Goal: Information Seeking & Learning: Learn about a topic

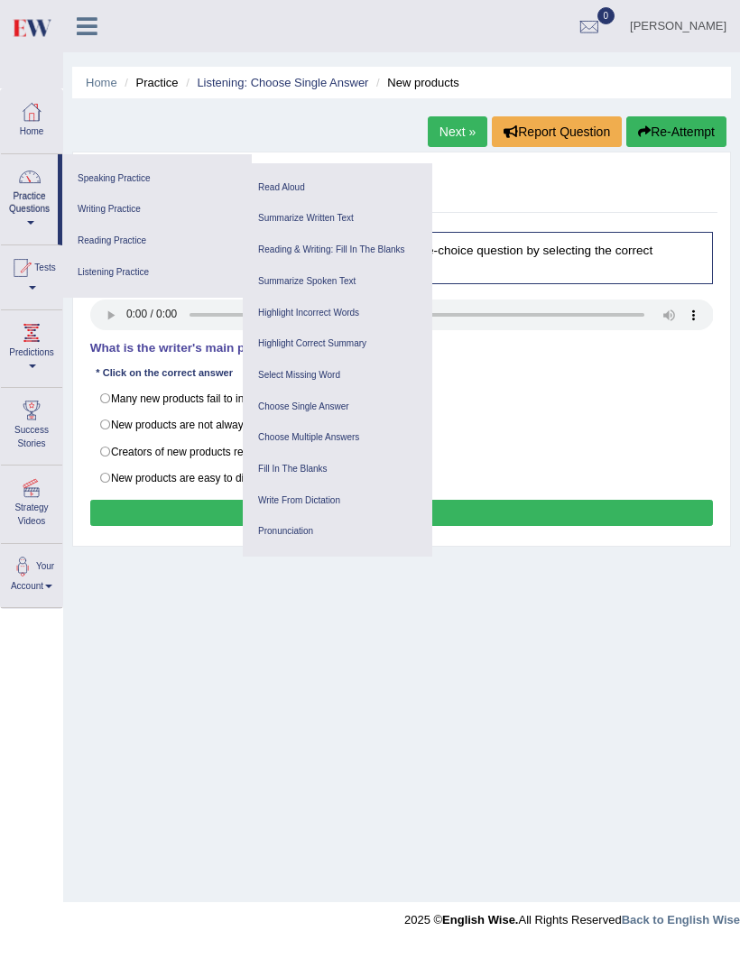
click at [127, 245] on link "Reading Practice" at bounding box center [156, 242] width 171 height 32
click at [116, 242] on link "Reading Practice" at bounding box center [156, 242] width 171 height 32
click at [713, 39] on link "irina" at bounding box center [678, 23] width 124 height 47
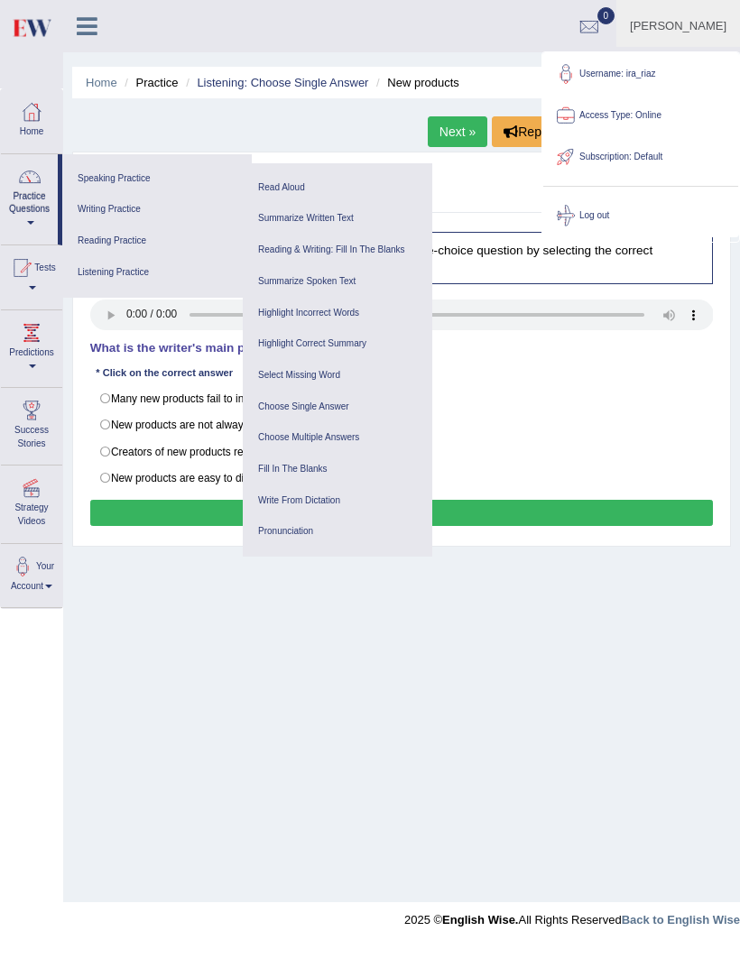
click at [708, 30] on link "irina" at bounding box center [678, 23] width 124 height 47
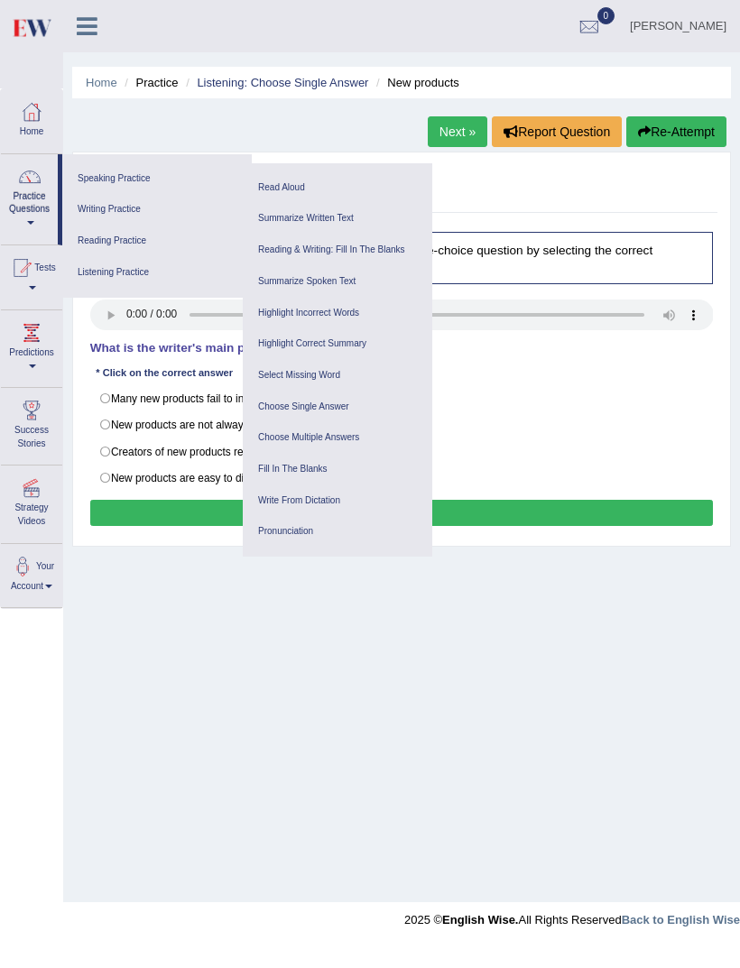
click at [615, 577] on div "Home Practice Listening: Choose Single Answer New products Next » Report Questi…" at bounding box center [401, 451] width 677 height 902
click at [114, 170] on link "Speaking Practice" at bounding box center [156, 179] width 171 height 32
click at [108, 182] on link "Speaking Practice" at bounding box center [156, 179] width 171 height 32
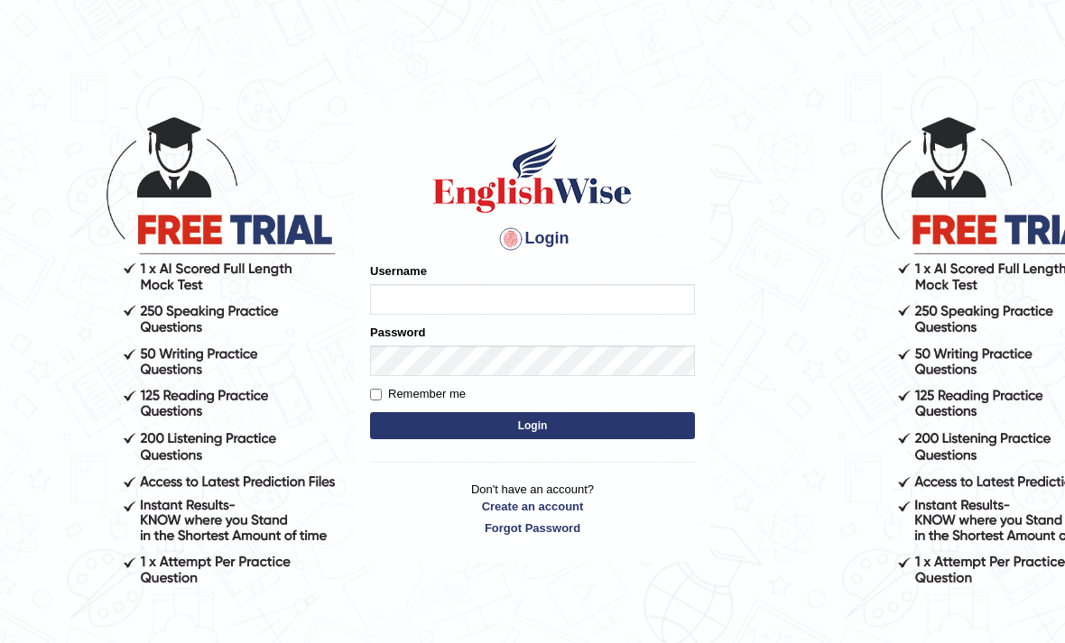
click at [621, 290] on input "Username" at bounding box center [532, 299] width 325 height 31
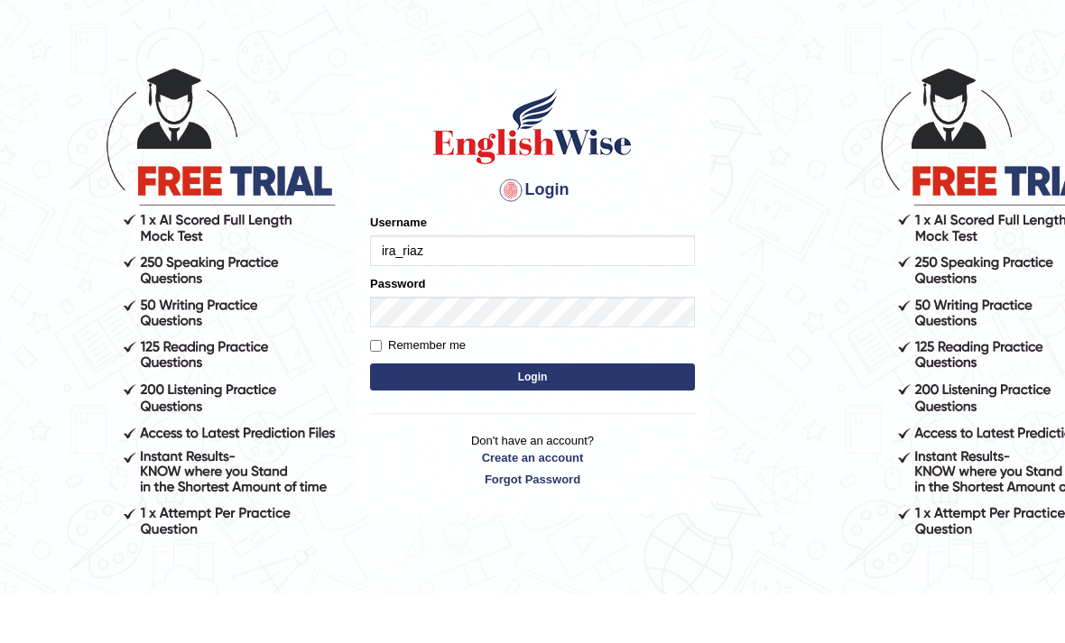
type input "ira_riaz"
click at [532, 412] on button "Login" at bounding box center [532, 425] width 325 height 27
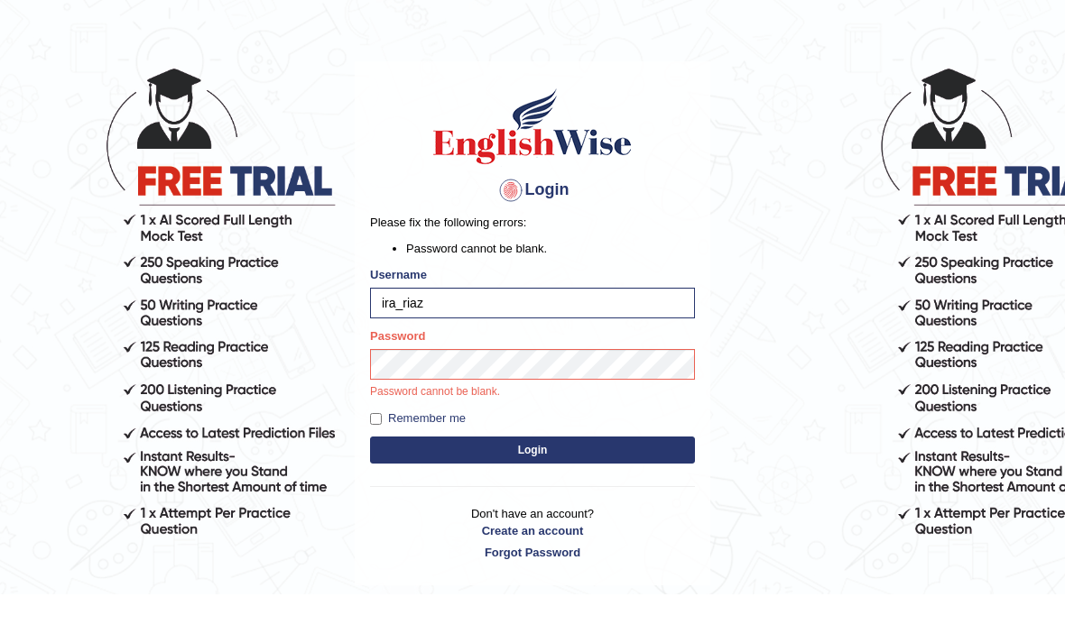
scroll to position [49, 0]
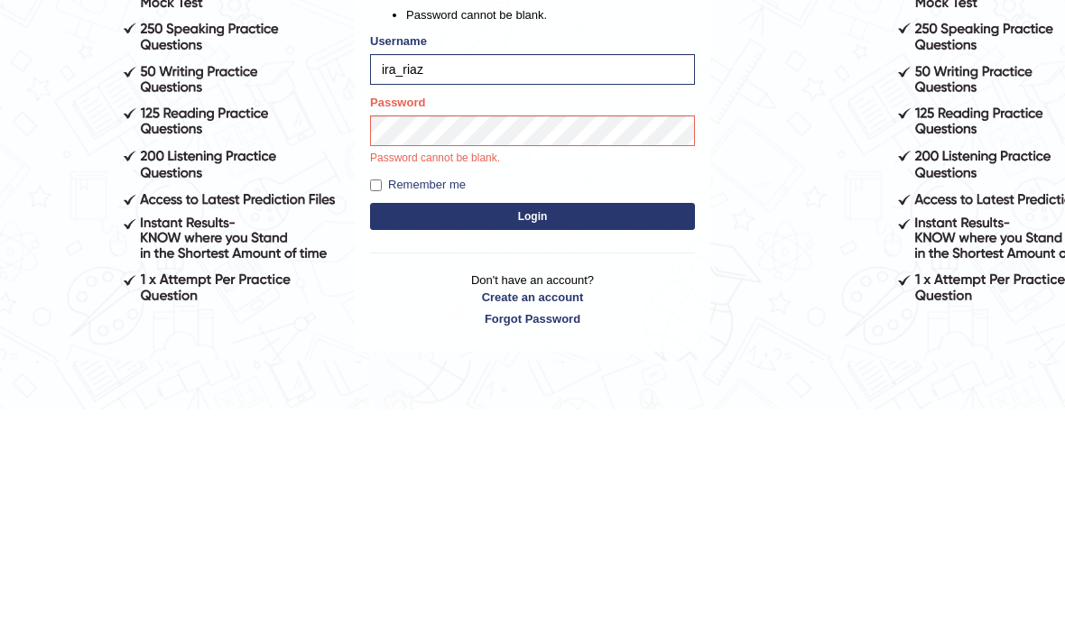
click at [647, 437] on button "Login" at bounding box center [532, 450] width 325 height 27
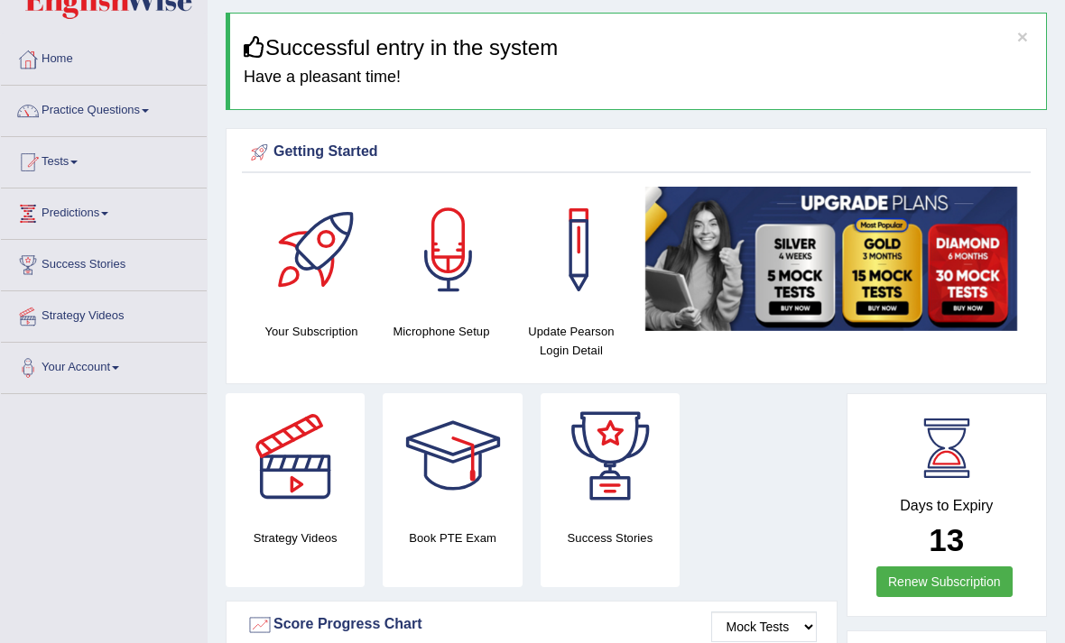
scroll to position [56, 0]
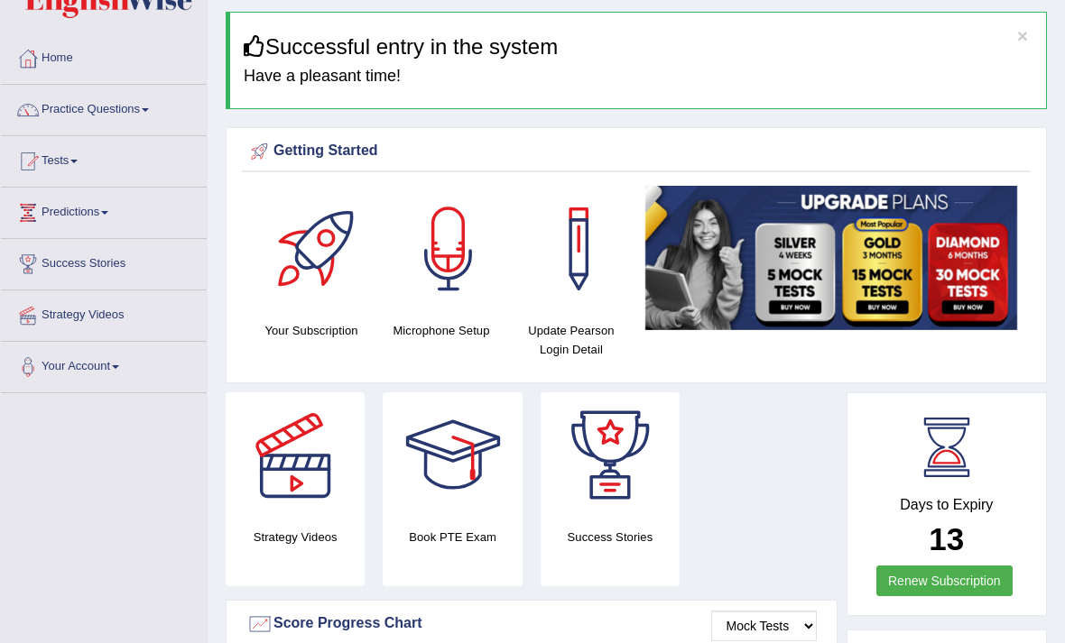
click at [179, 117] on link "Practice Questions" at bounding box center [104, 107] width 206 height 45
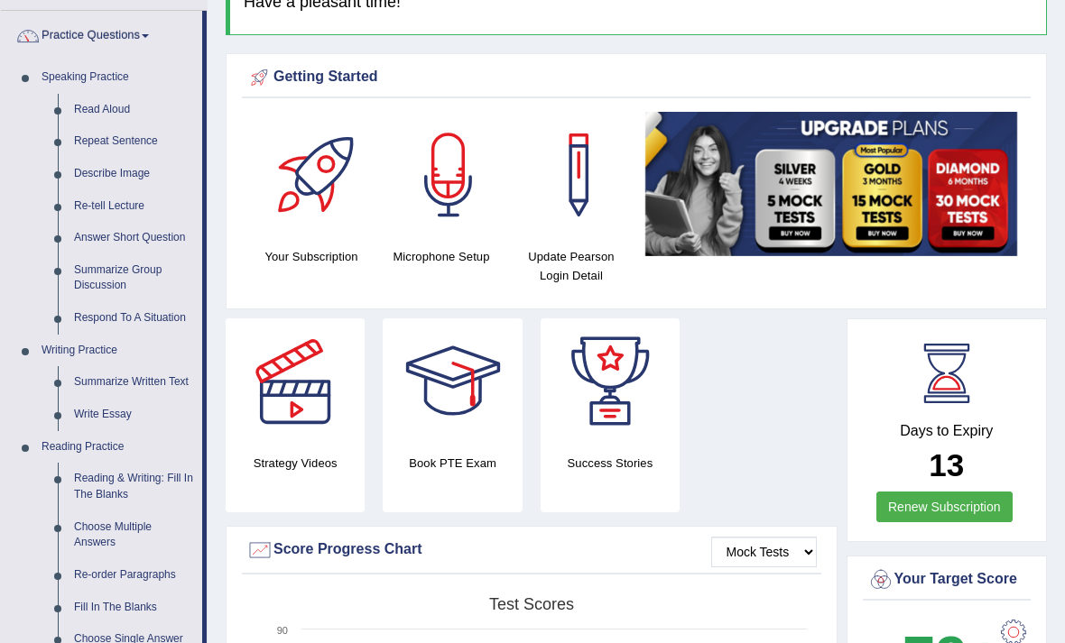
click at [131, 176] on div at bounding box center [532, 321] width 1065 height 643
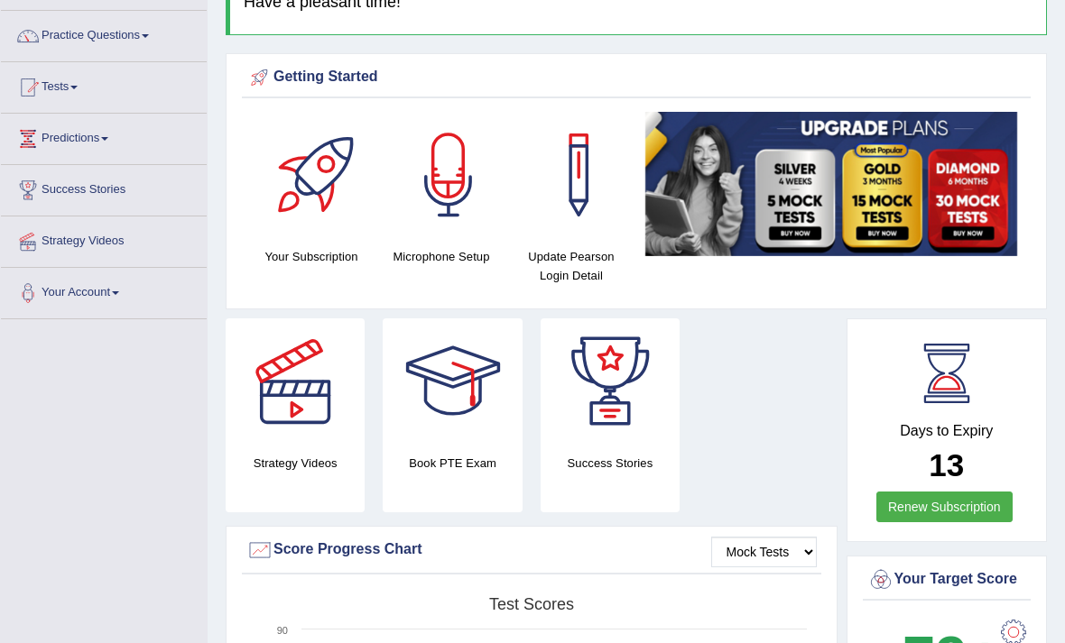
click at [149, 51] on link "Practice Questions" at bounding box center [104, 33] width 206 height 45
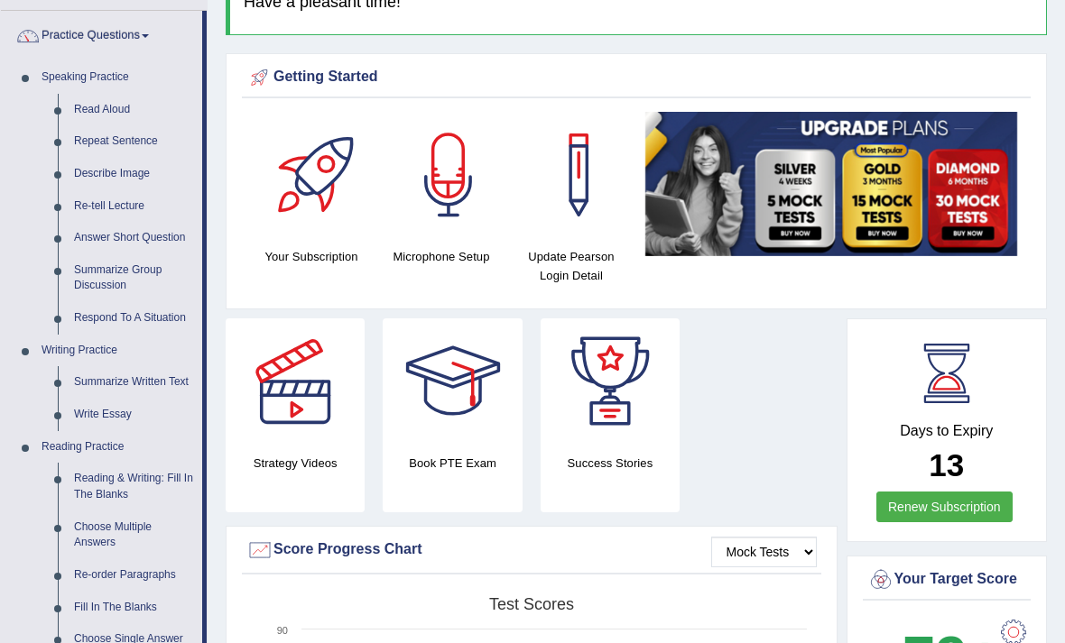
click at [102, 174] on div at bounding box center [532, 321] width 1065 height 643
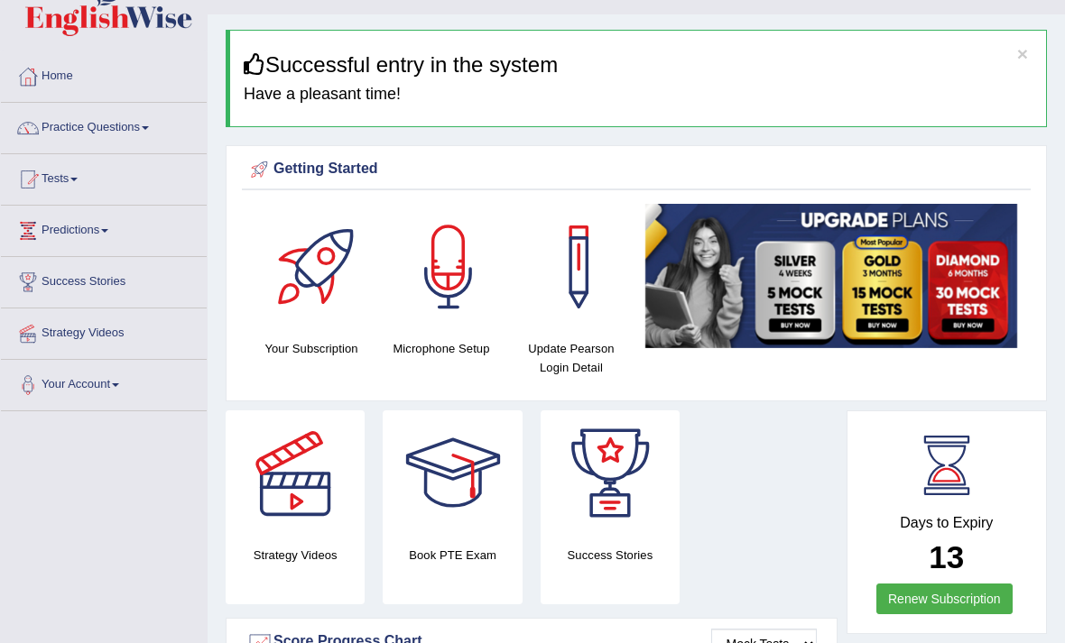
scroll to position [0, 0]
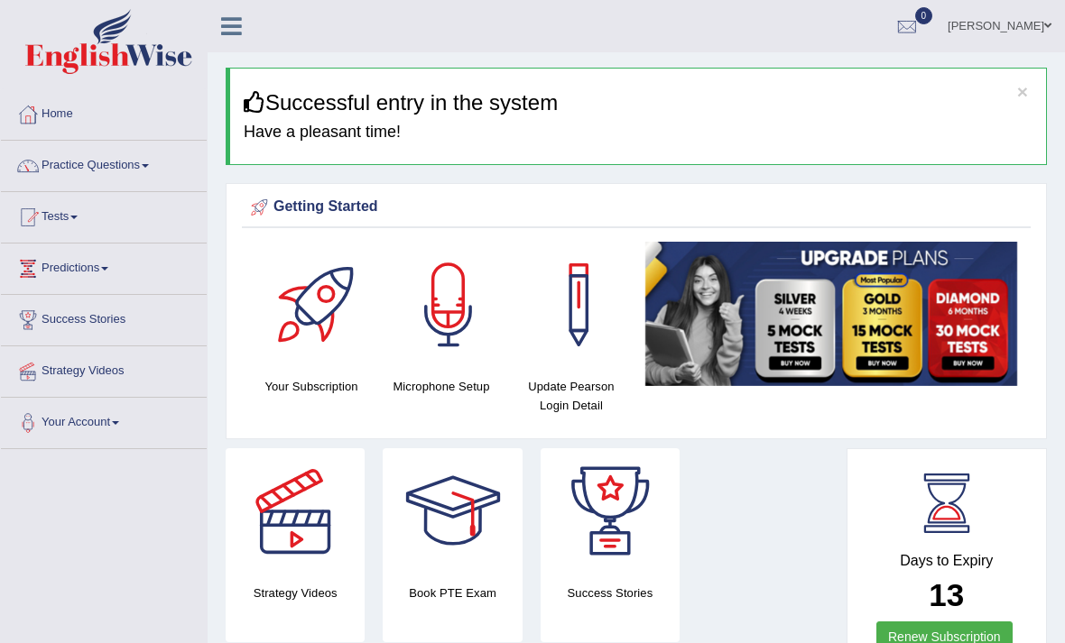
click at [104, 157] on link "Practice Questions" at bounding box center [104, 163] width 206 height 45
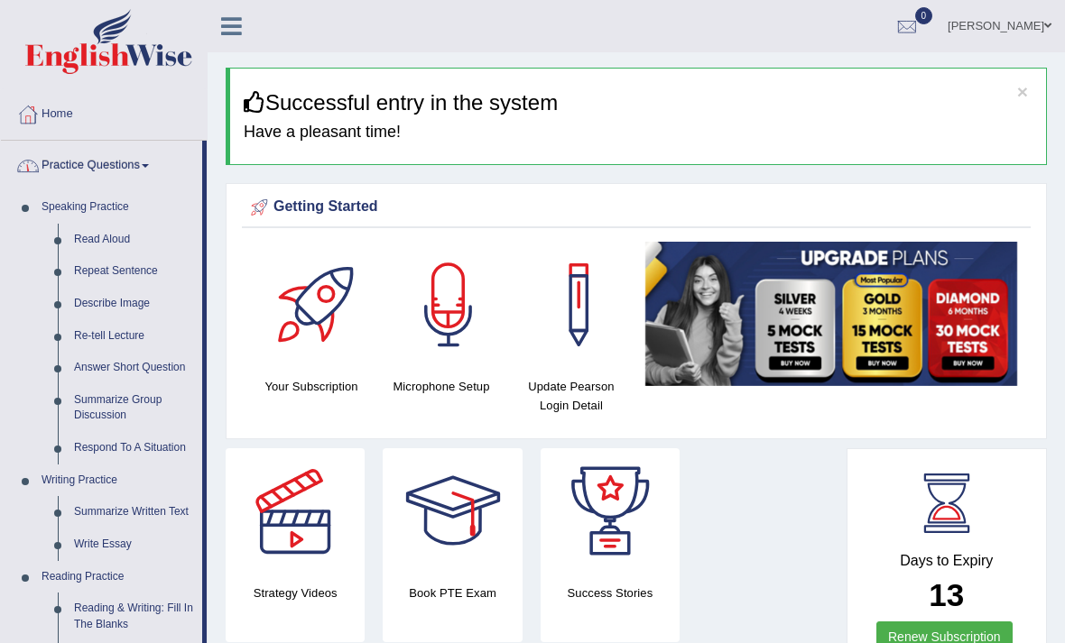
click at [117, 295] on div at bounding box center [532, 321] width 1065 height 643
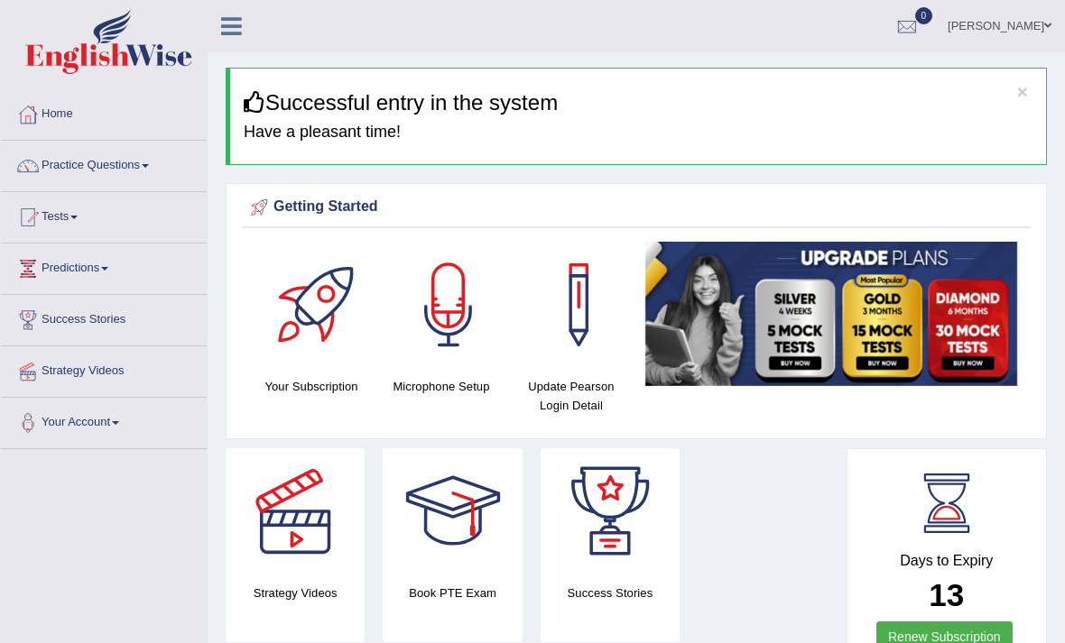
click at [163, 171] on link "Practice Questions" at bounding box center [104, 163] width 206 height 45
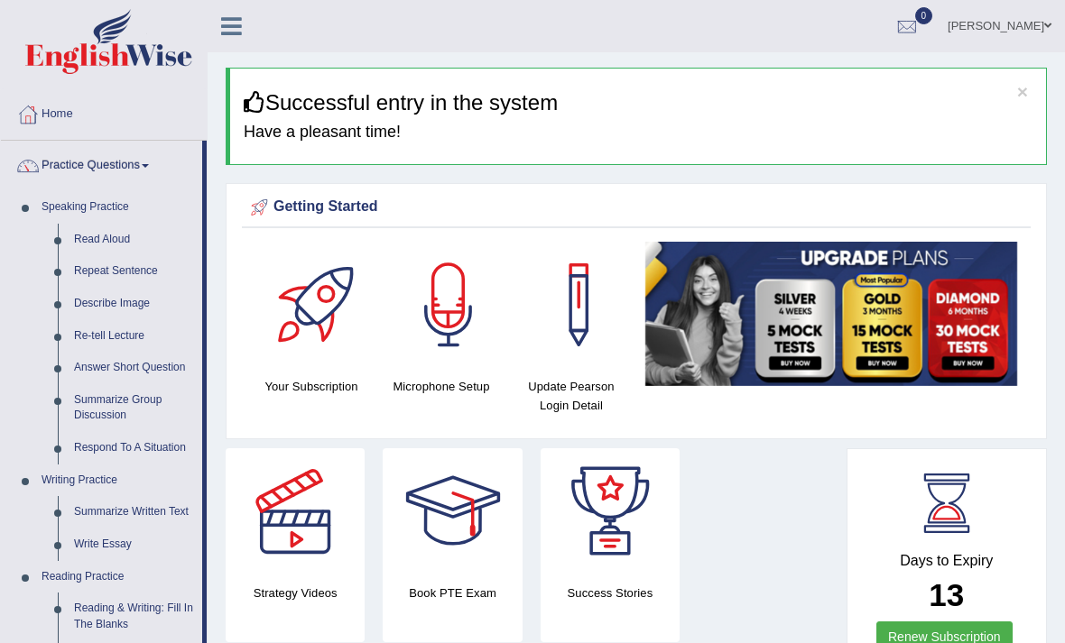
click at [96, 401] on div at bounding box center [532, 321] width 1065 height 643
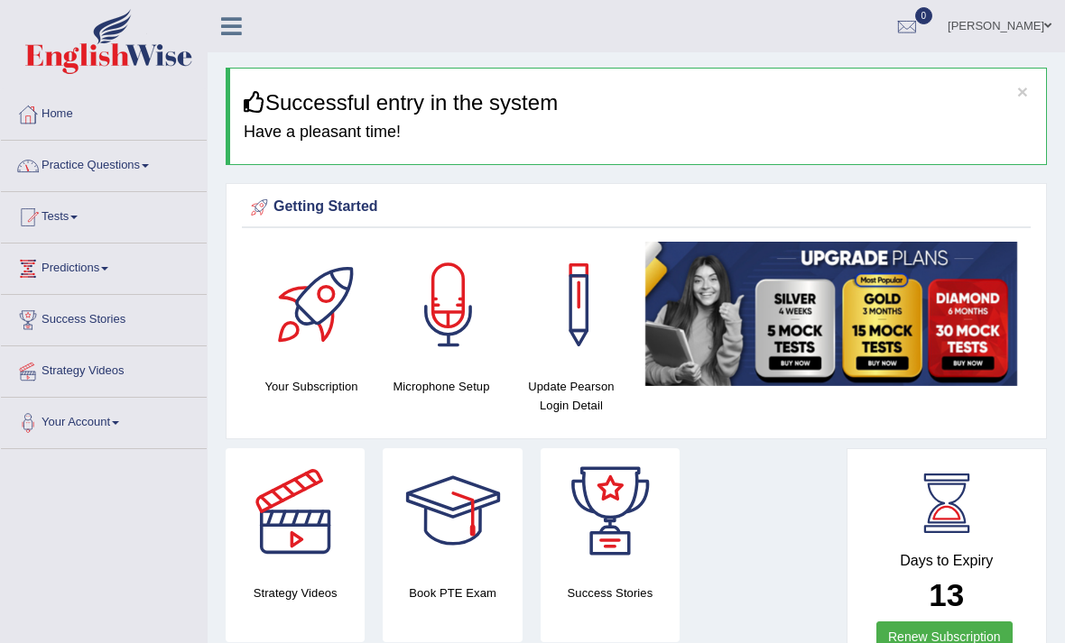
click at [88, 168] on link "Practice Questions" at bounding box center [104, 163] width 206 height 45
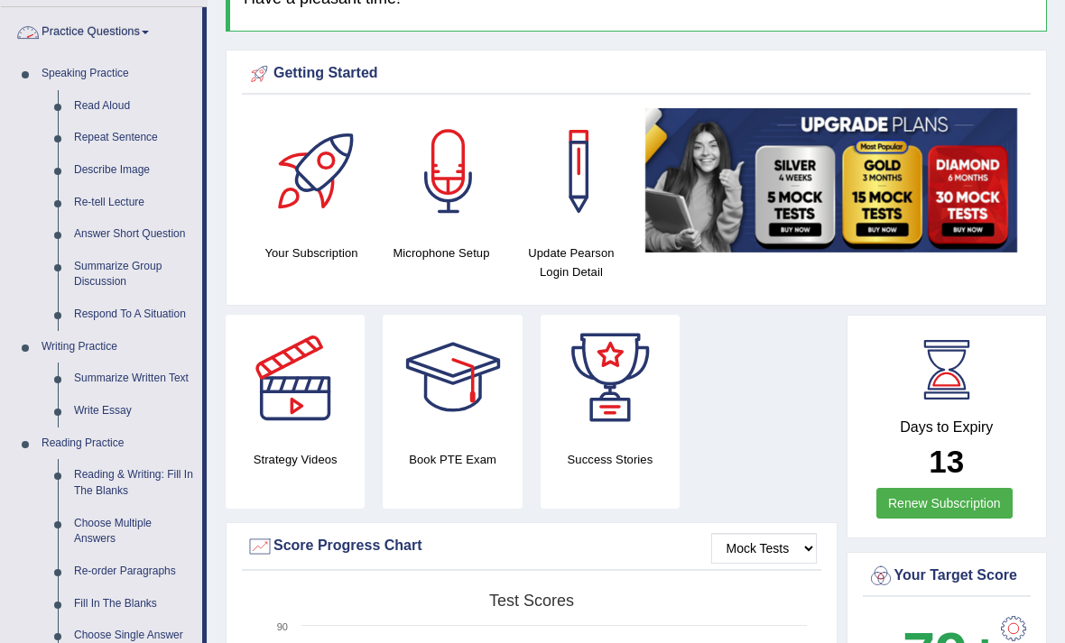
scroll to position [143, 0]
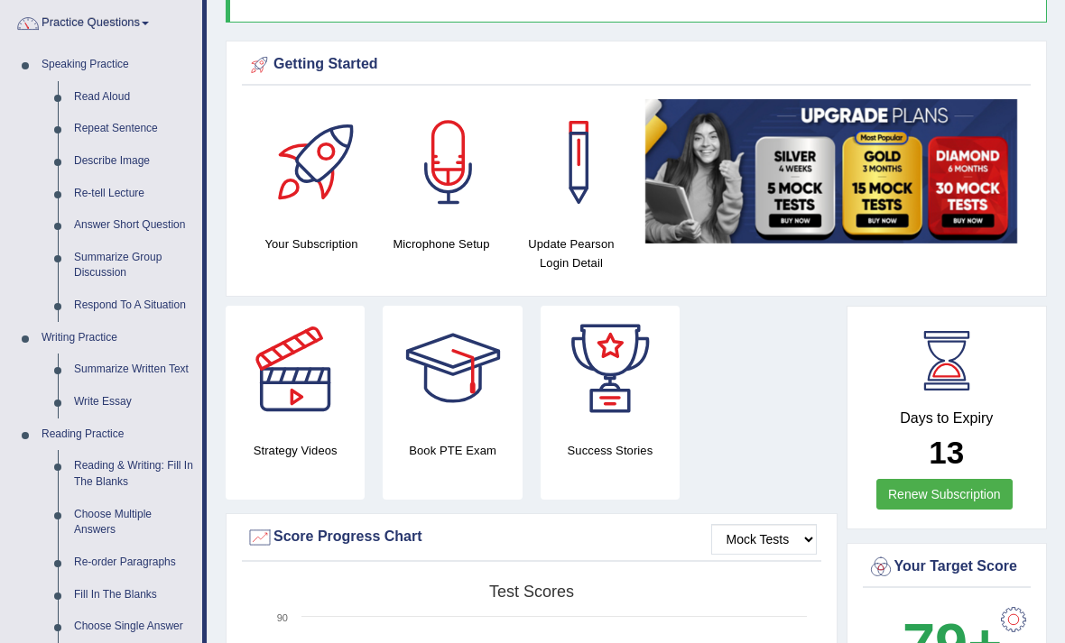
click at [113, 399] on div at bounding box center [532, 321] width 1065 height 643
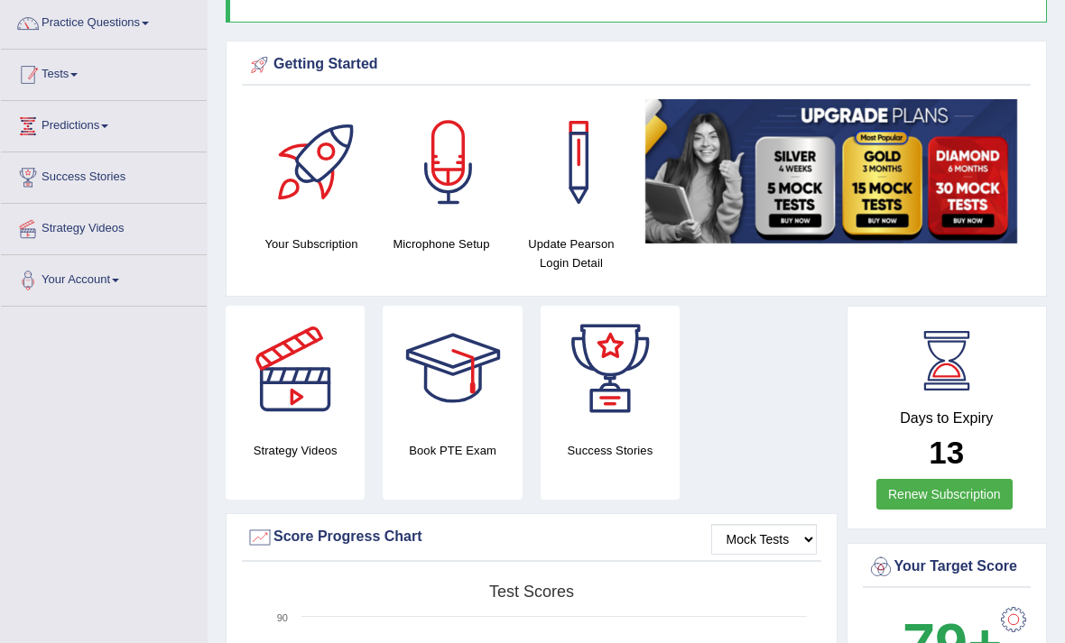
click at [61, 65] on link "Tests" at bounding box center [104, 72] width 206 height 45
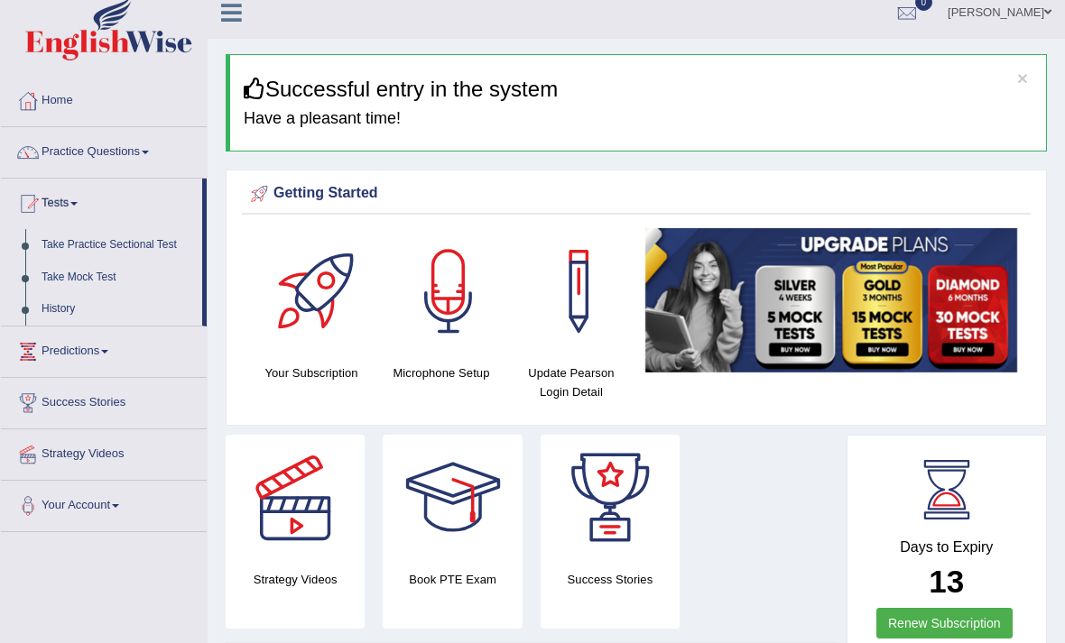
click at [101, 282] on div at bounding box center [532, 321] width 1065 height 643
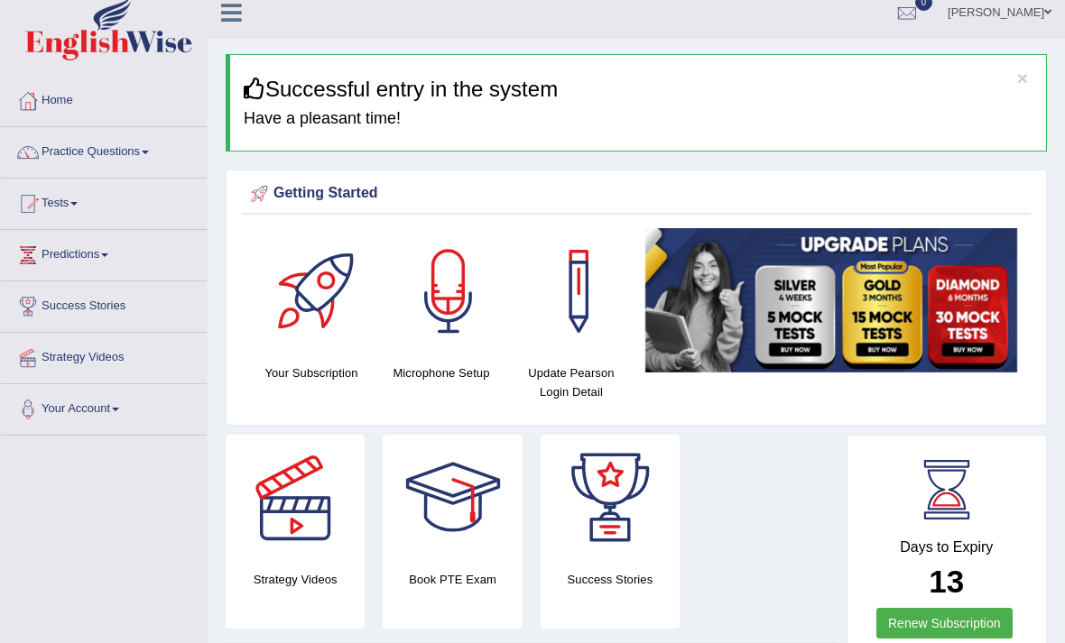
click at [139, 171] on link "Practice Questions" at bounding box center [104, 149] width 206 height 45
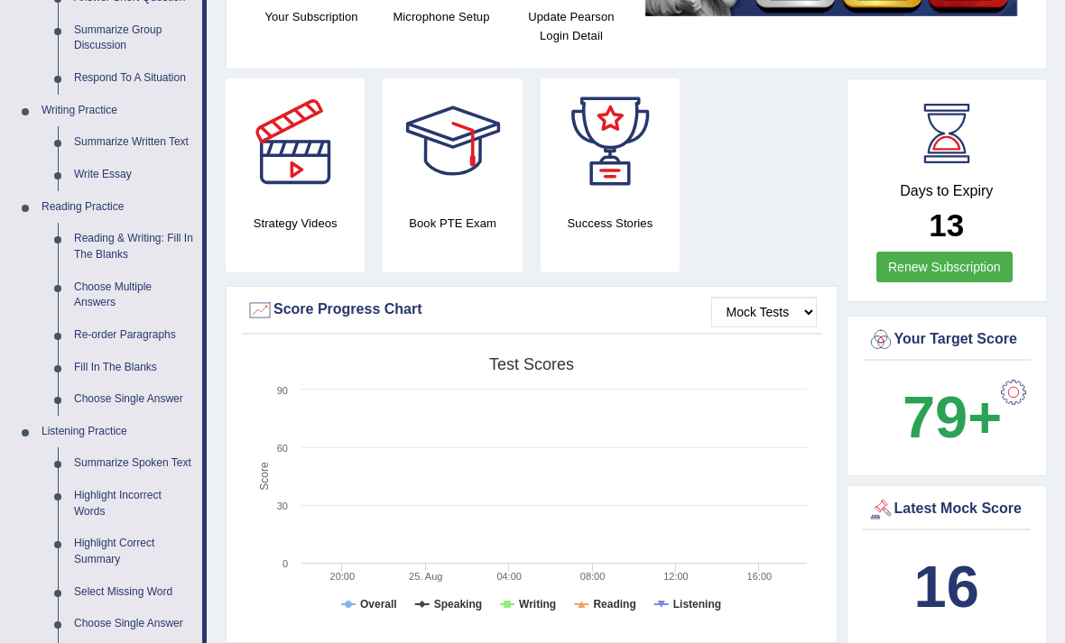
scroll to position [370, 0]
click at [116, 281] on div at bounding box center [532, 321] width 1065 height 643
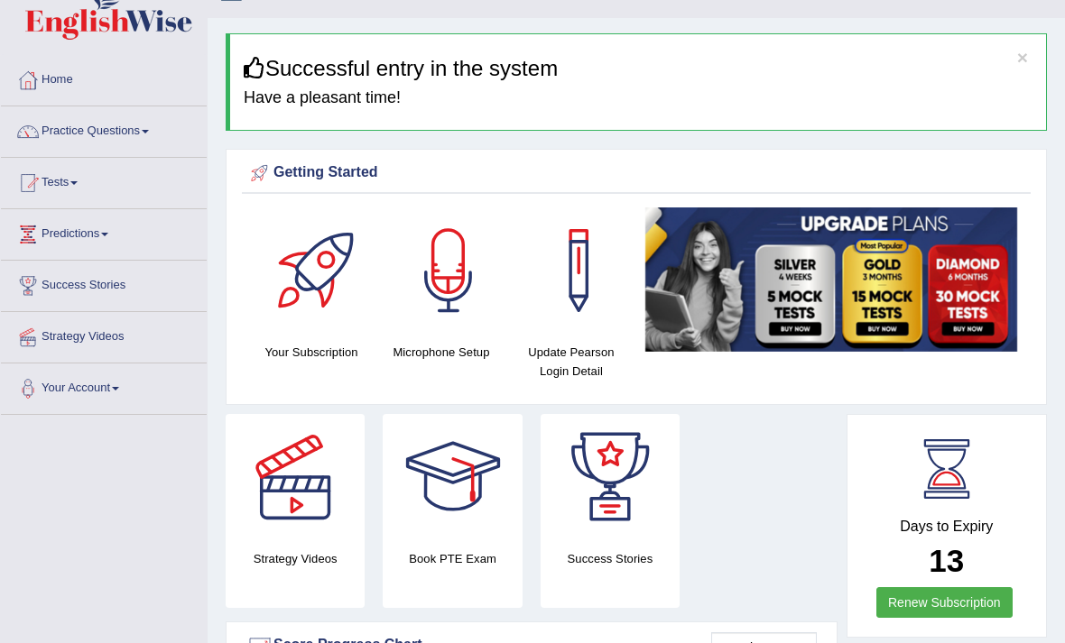
scroll to position [0, 0]
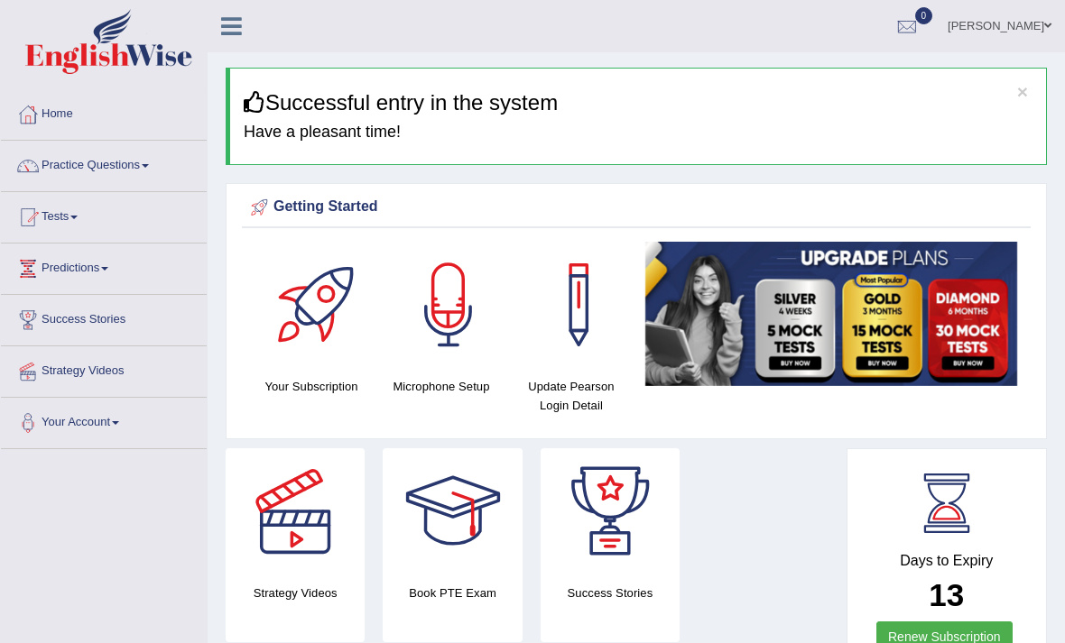
click at [146, 160] on link "Practice Questions" at bounding box center [104, 163] width 206 height 45
click at [146, 159] on div at bounding box center [532, 321] width 1065 height 643
click at [141, 162] on link "Practice Questions" at bounding box center [104, 163] width 206 height 45
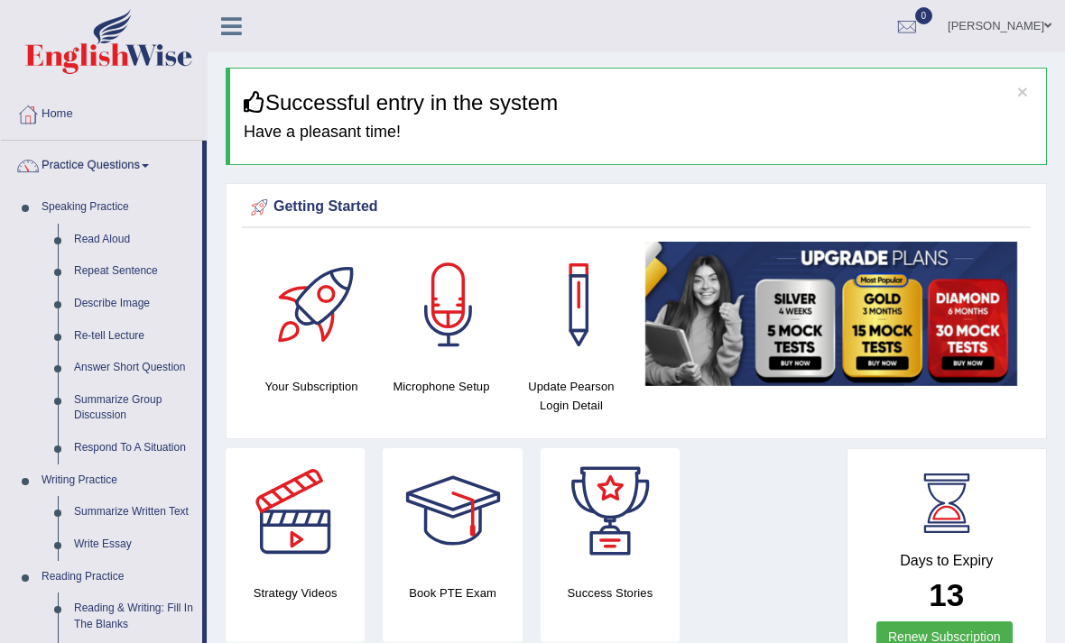
click at [100, 207] on div at bounding box center [532, 321] width 1065 height 643
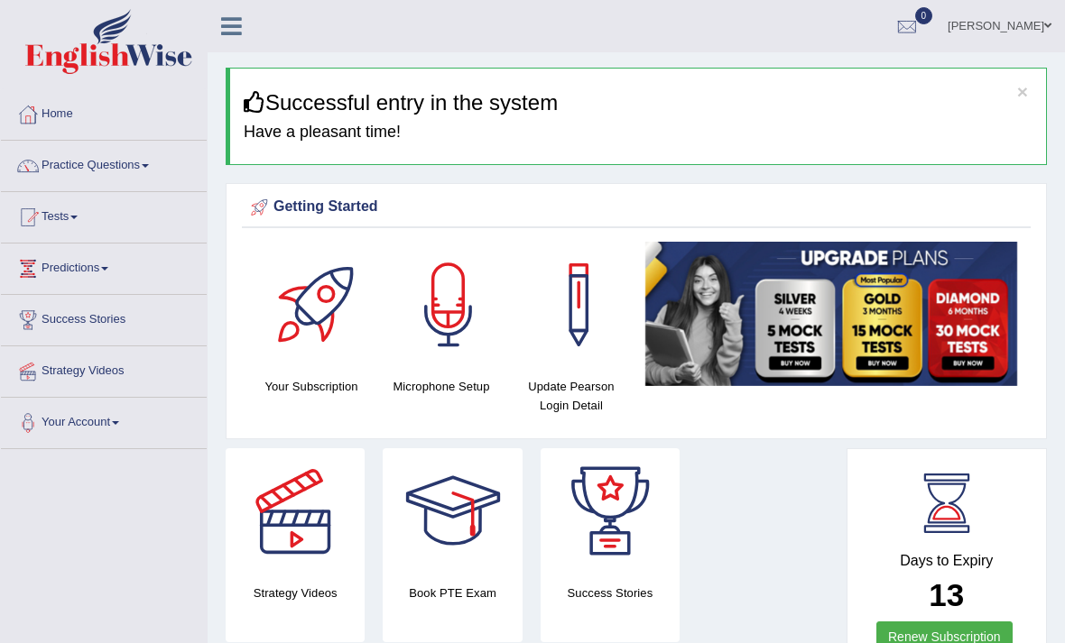
click at [136, 163] on link "Practice Questions" at bounding box center [104, 163] width 206 height 45
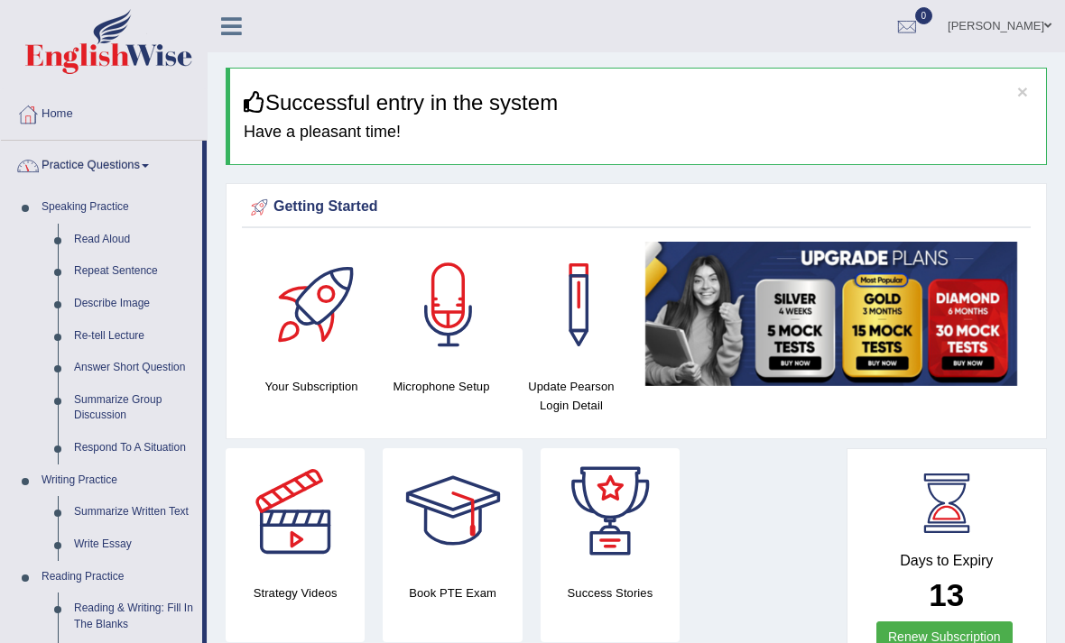
click at [30, 210] on div at bounding box center [532, 321] width 1065 height 643
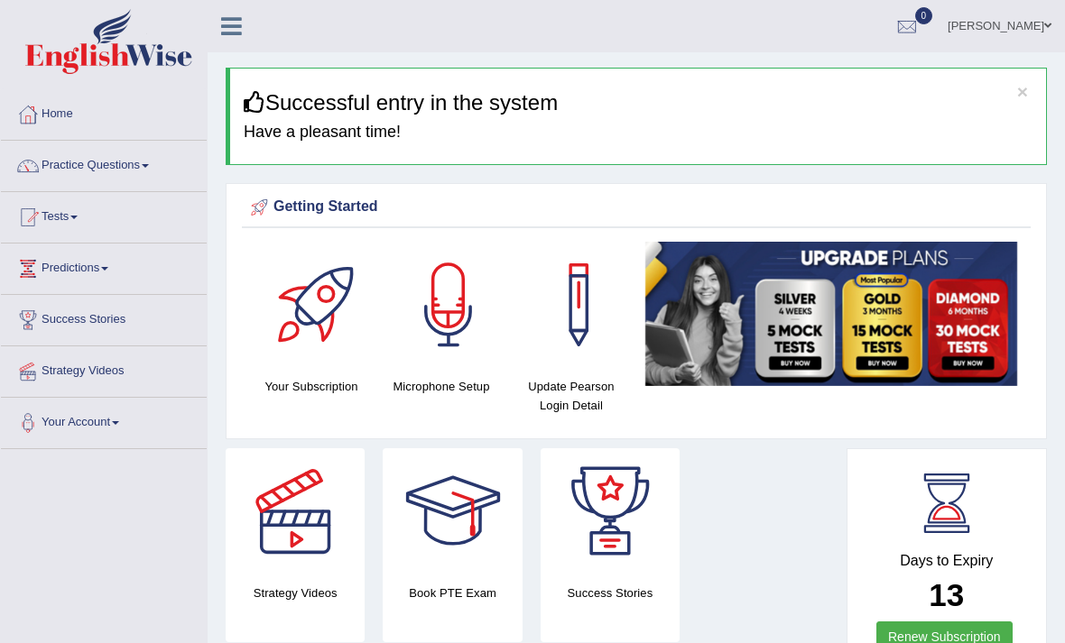
click at [134, 160] on link "Practice Questions" at bounding box center [104, 163] width 206 height 45
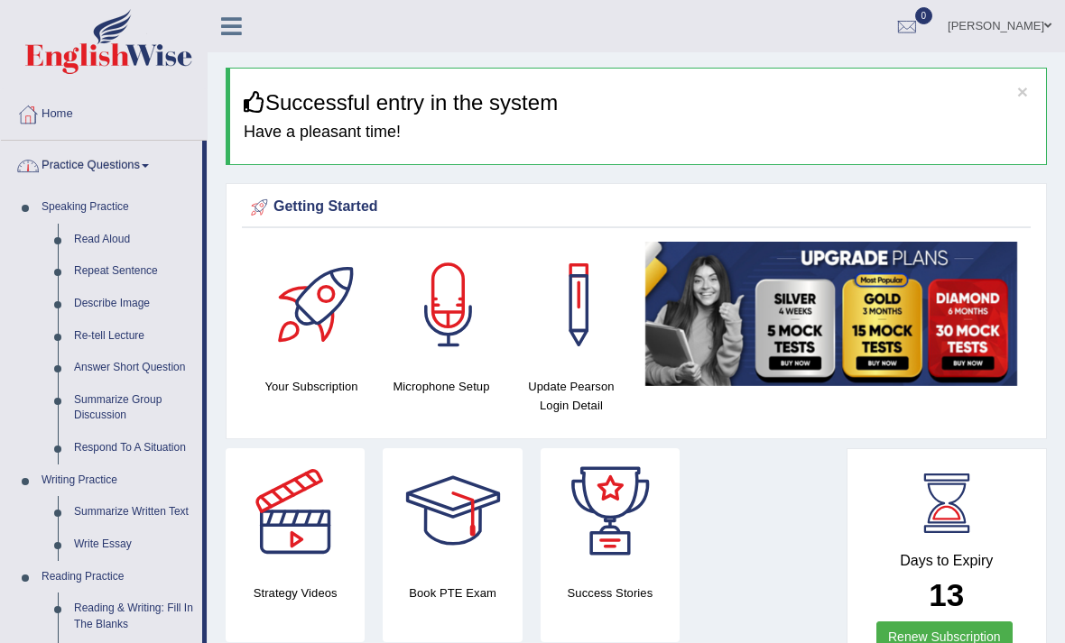
click at [122, 241] on div at bounding box center [532, 321] width 1065 height 643
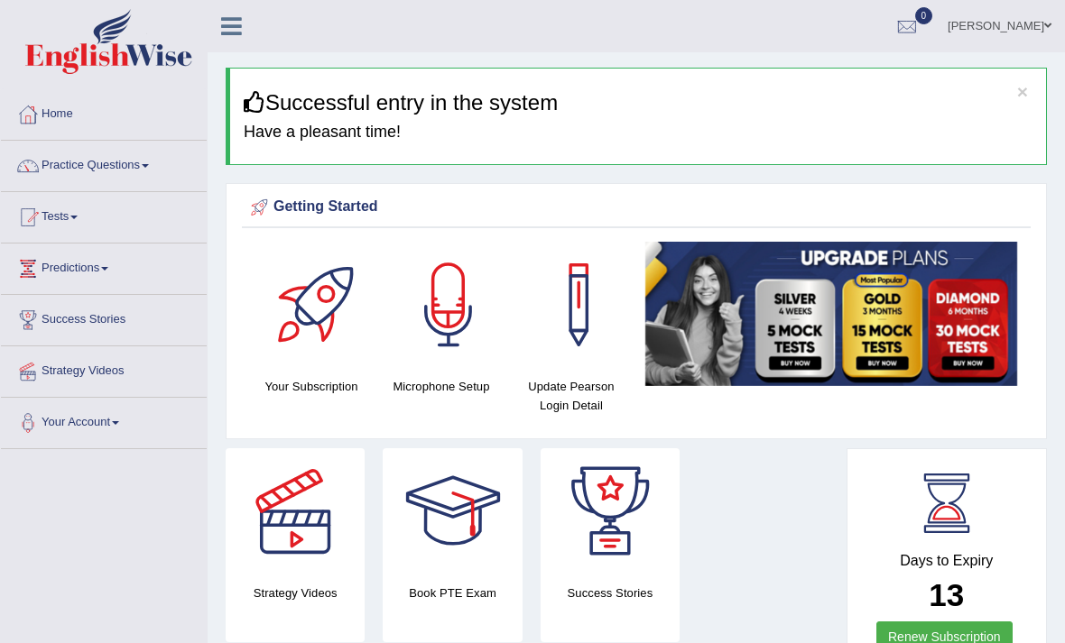
click at [1027, 88] on button "×" at bounding box center [1022, 91] width 11 height 19
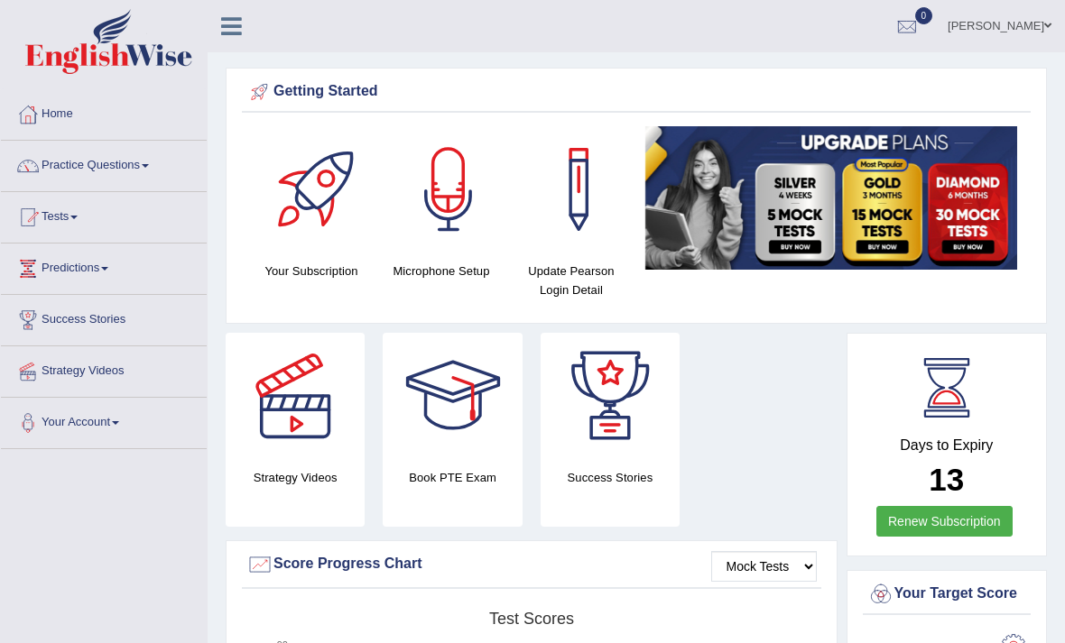
click at [140, 167] on link "Practice Questions" at bounding box center [104, 163] width 206 height 45
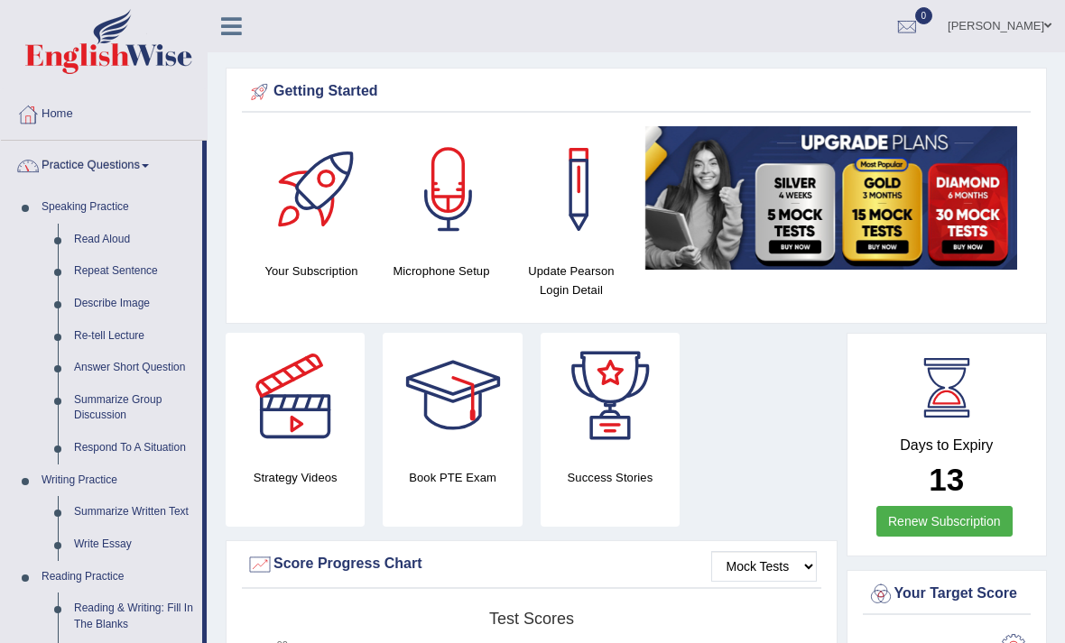
click at [140, 369] on div at bounding box center [532, 321] width 1065 height 643
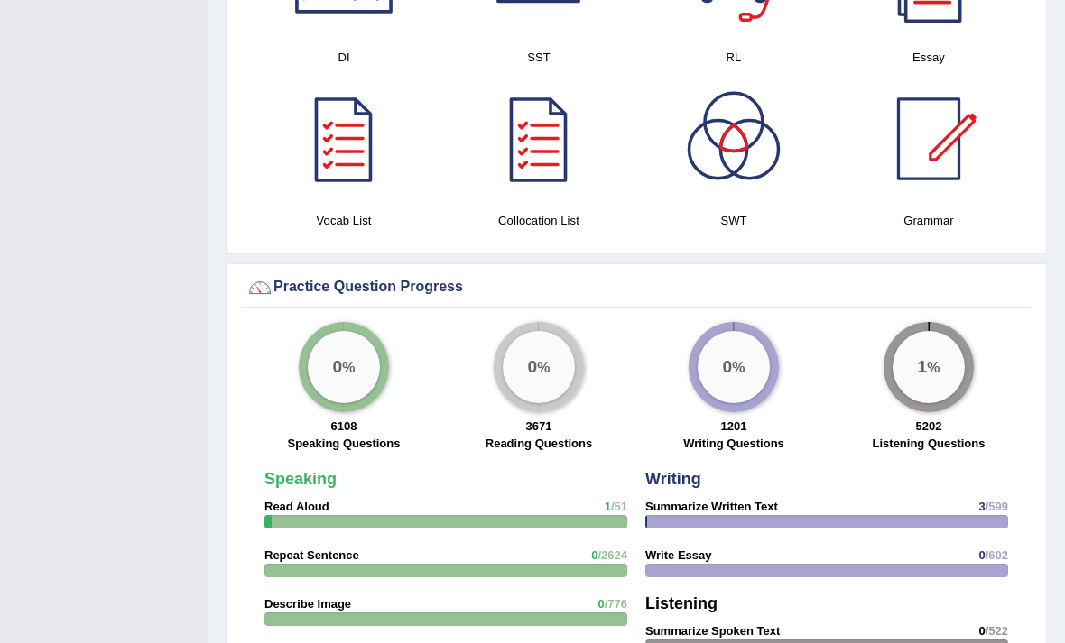
scroll to position [929, 0]
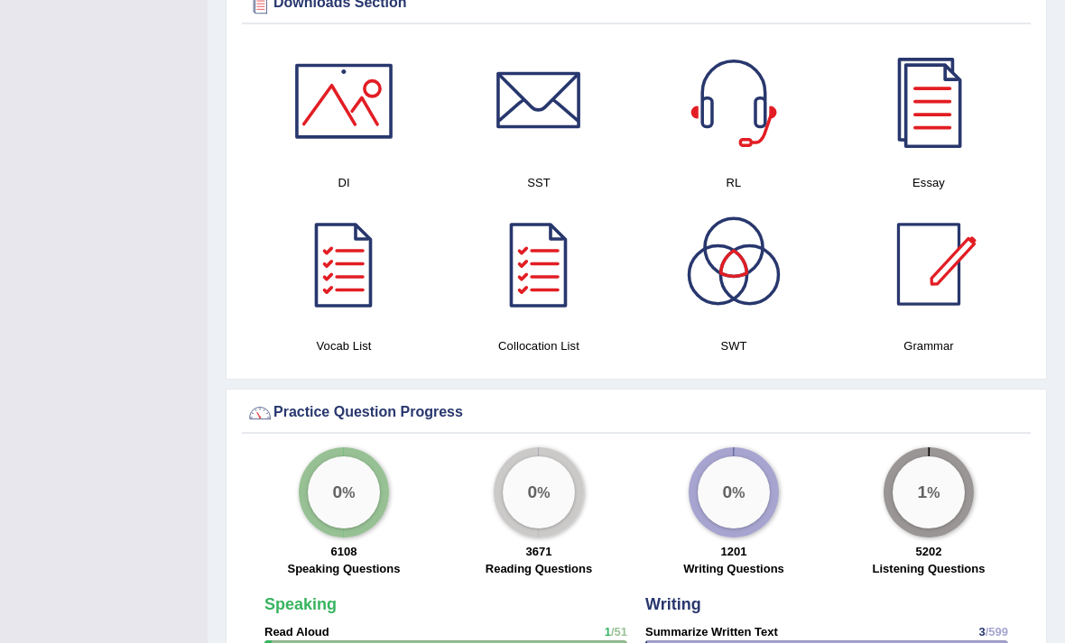
click at [941, 302] on div at bounding box center [928, 264] width 126 height 126
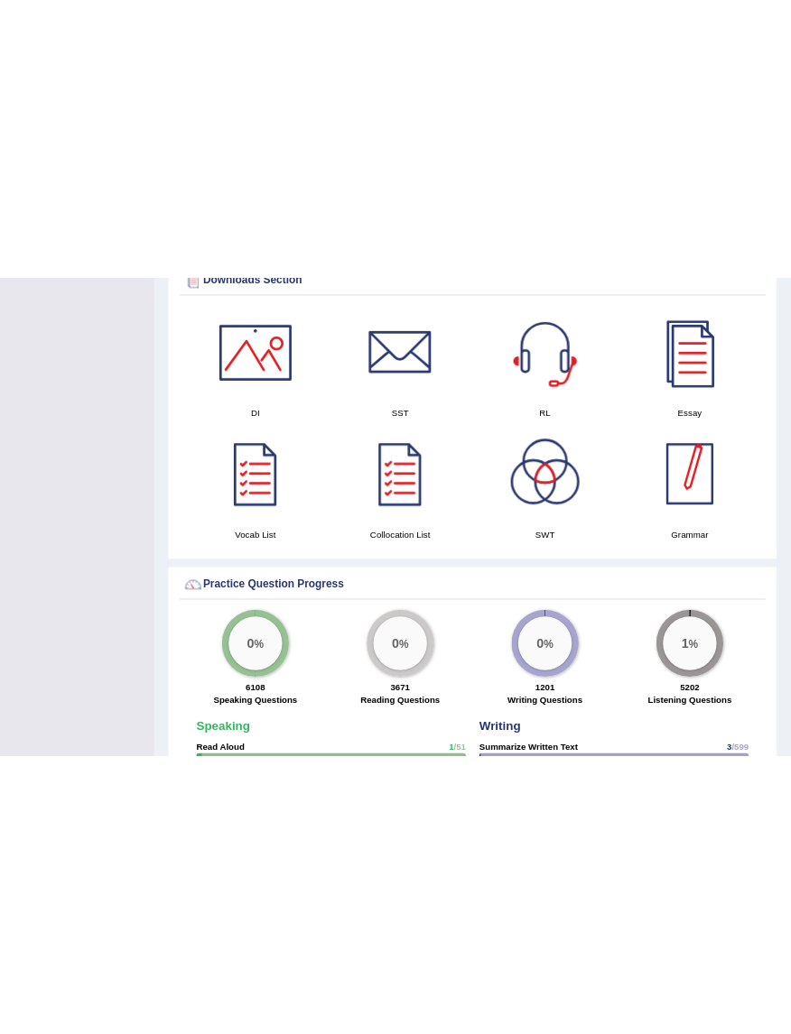
scroll to position [1493, 0]
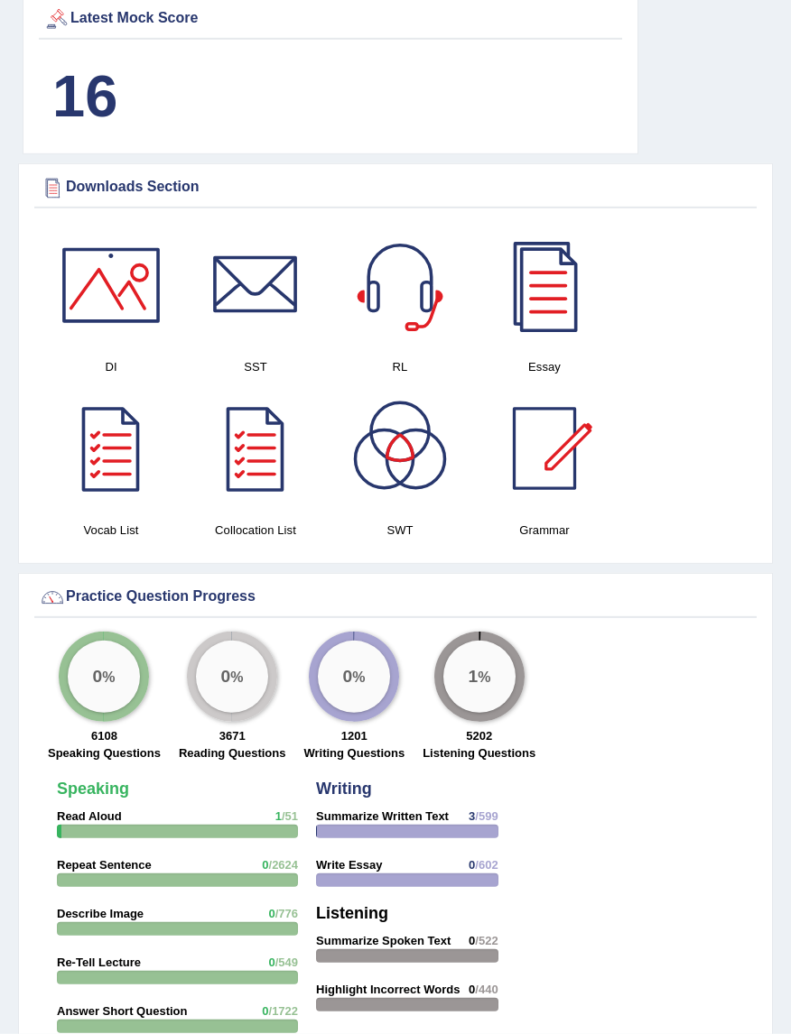
click at [412, 471] on div at bounding box center [400, 448] width 126 height 126
click at [252, 593] on div "Practice Question Progress" at bounding box center [395, 597] width 713 height 27
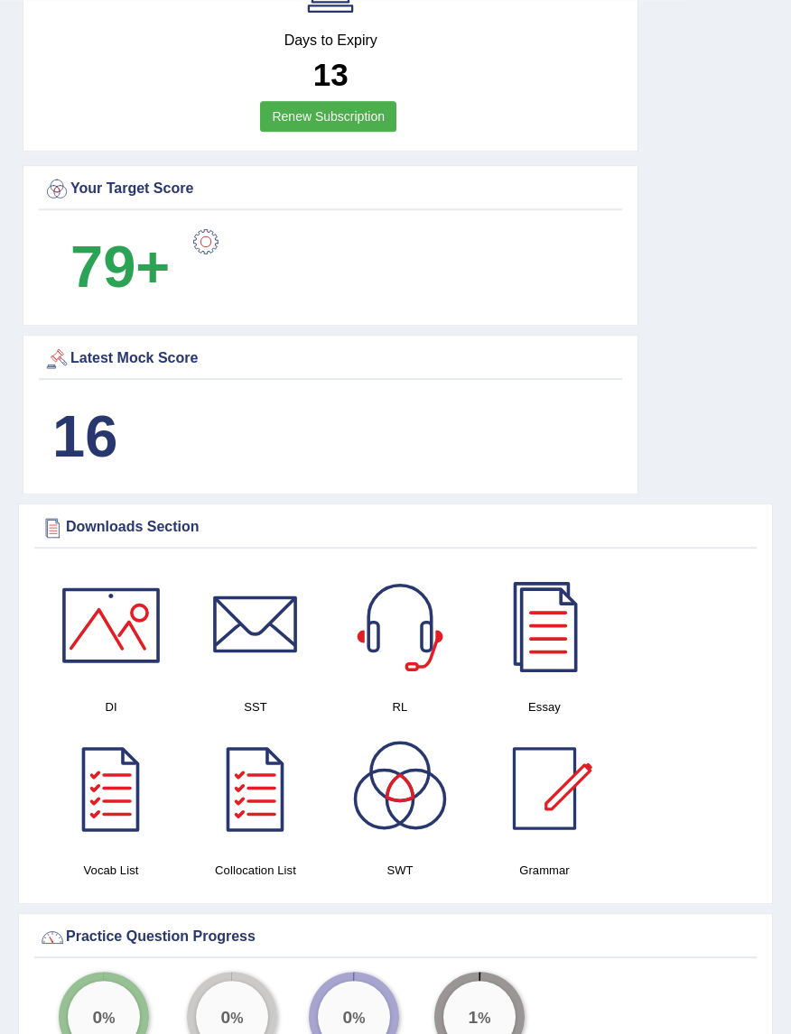
scroll to position [1151, 0]
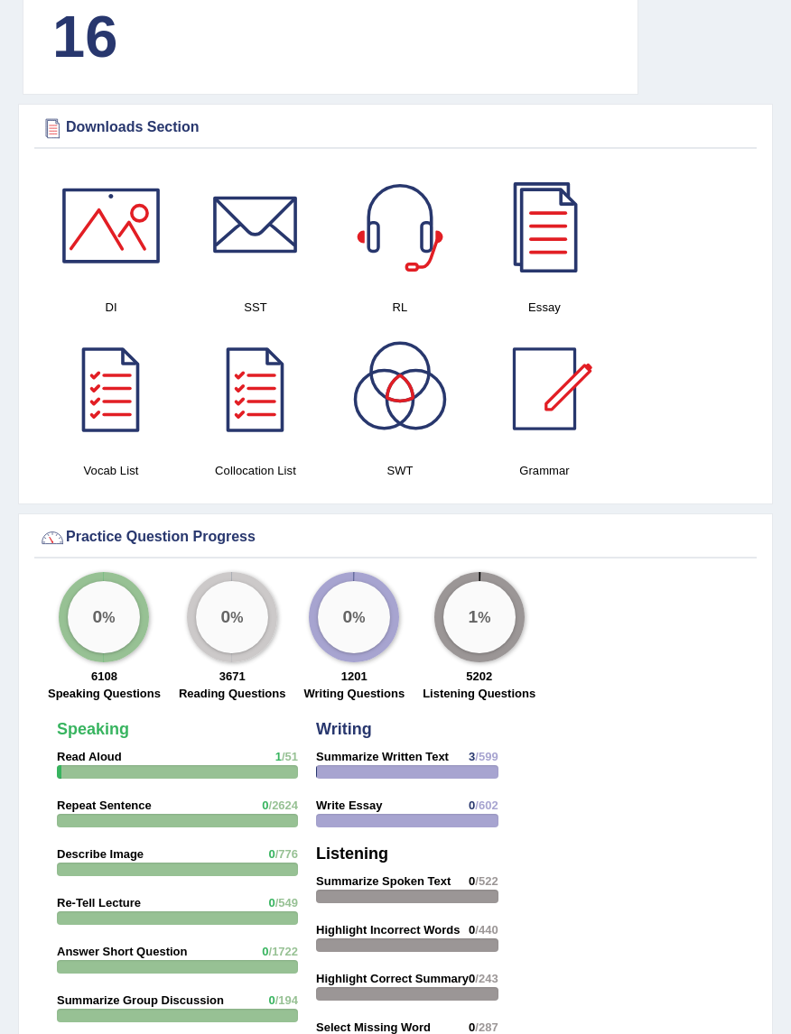
click at [251, 418] on div at bounding box center [255, 389] width 126 height 126
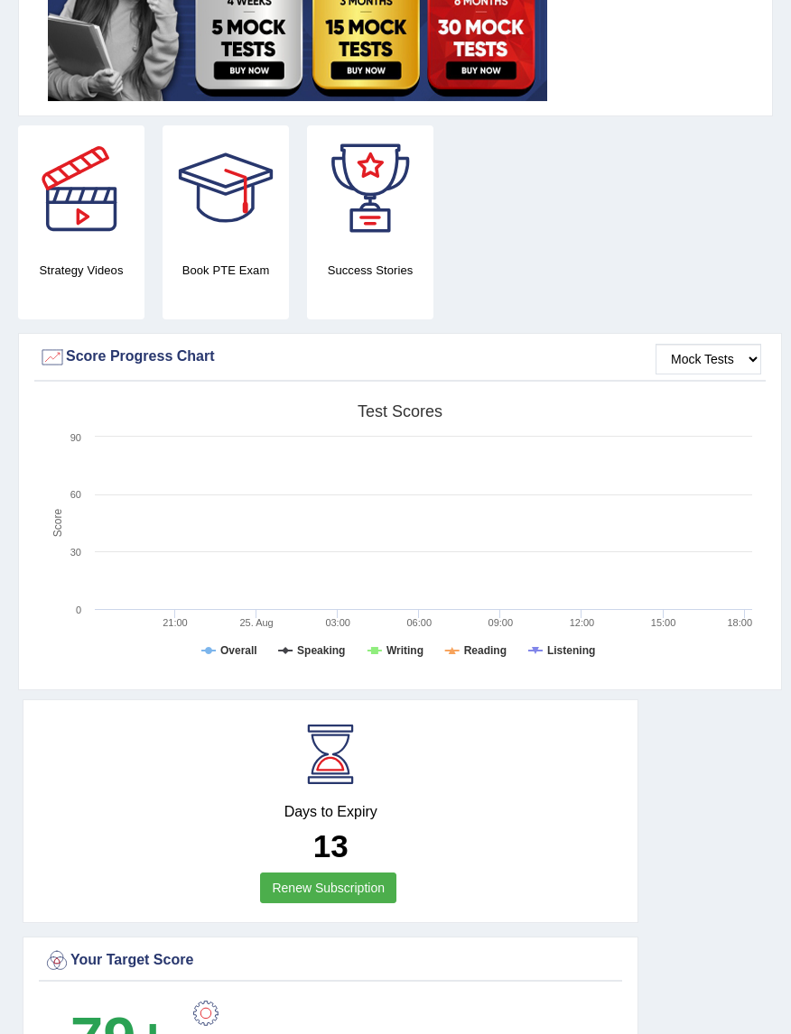
scroll to position [0, 0]
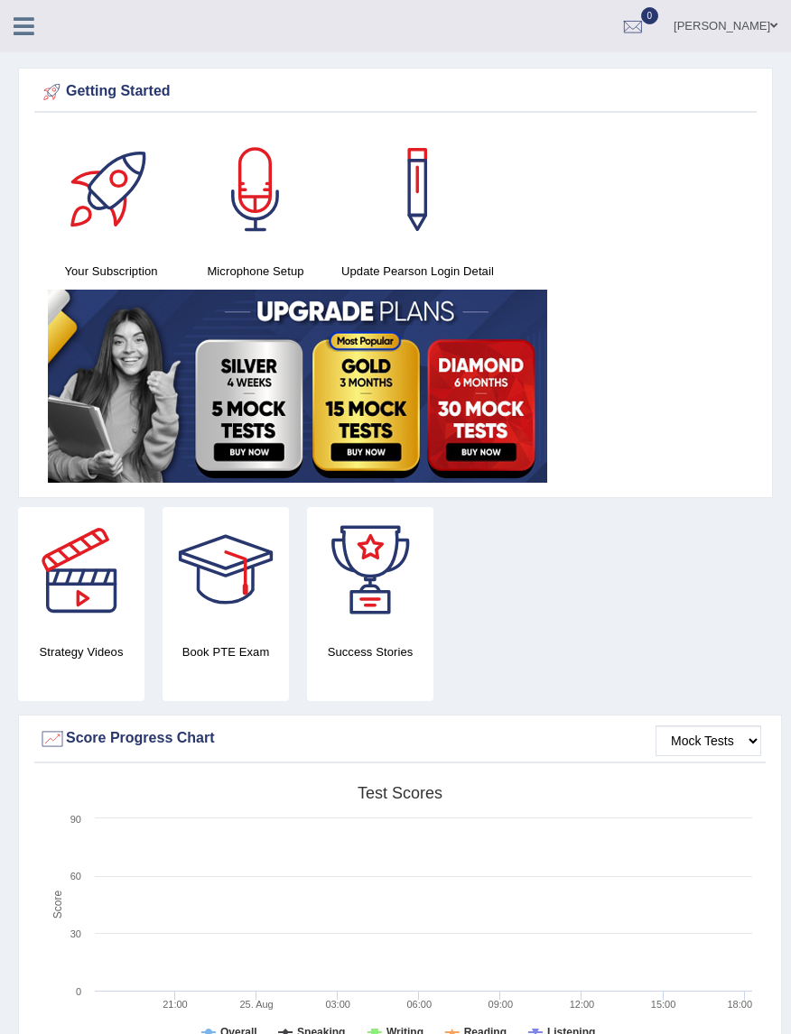
click at [23, 29] on icon at bounding box center [24, 25] width 21 height 23
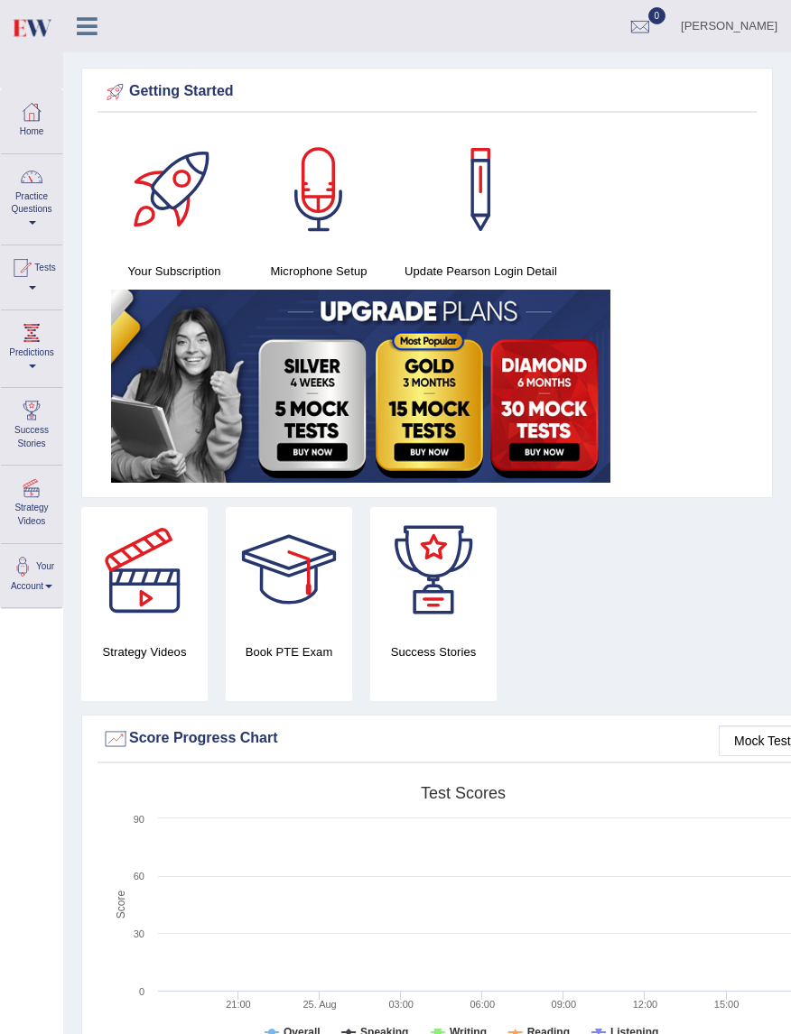
click at [43, 214] on link "Practice Questions" at bounding box center [31, 196] width 61 height 85
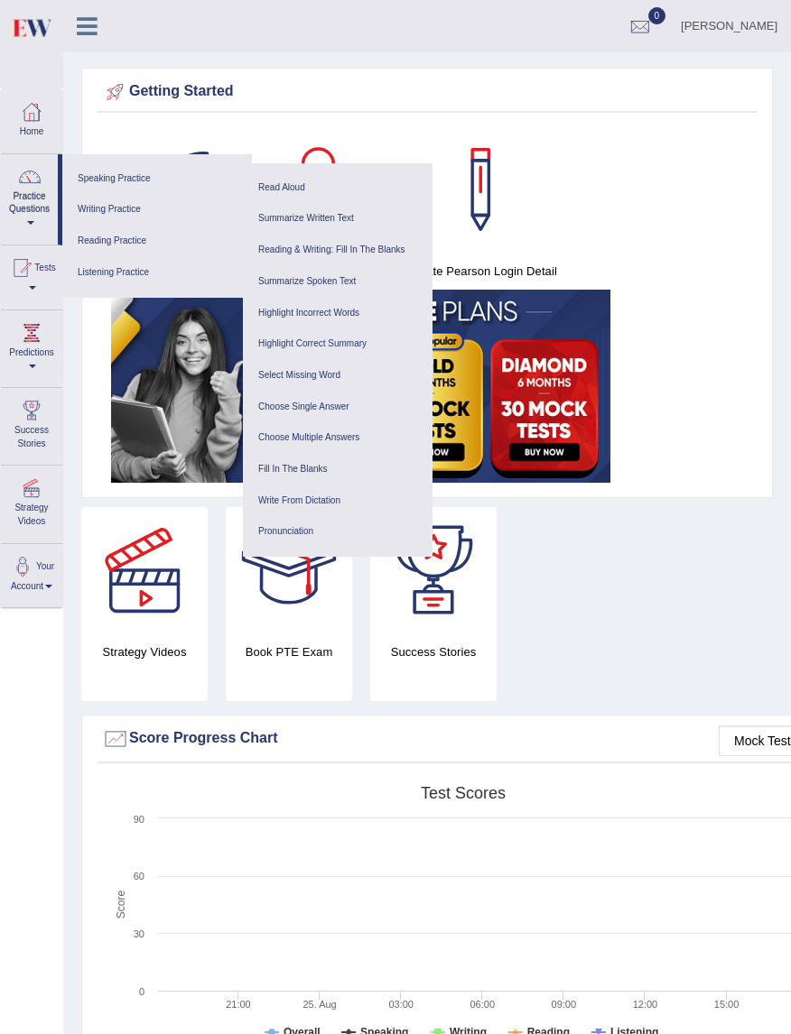
click at [114, 282] on link "Listening Practice" at bounding box center [156, 273] width 171 height 32
click at [127, 282] on link "Listening Practice" at bounding box center [156, 273] width 171 height 32
click at [125, 280] on link "Listening Practice" at bounding box center [156, 273] width 171 height 32
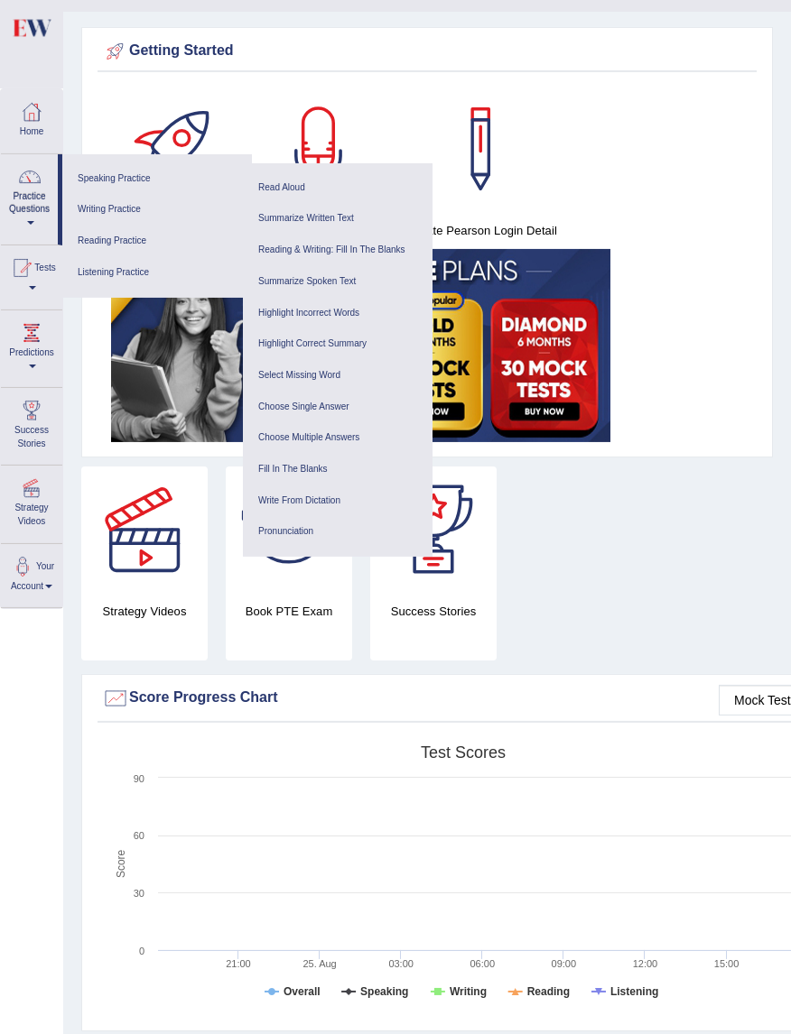
scroll to position [44, 0]
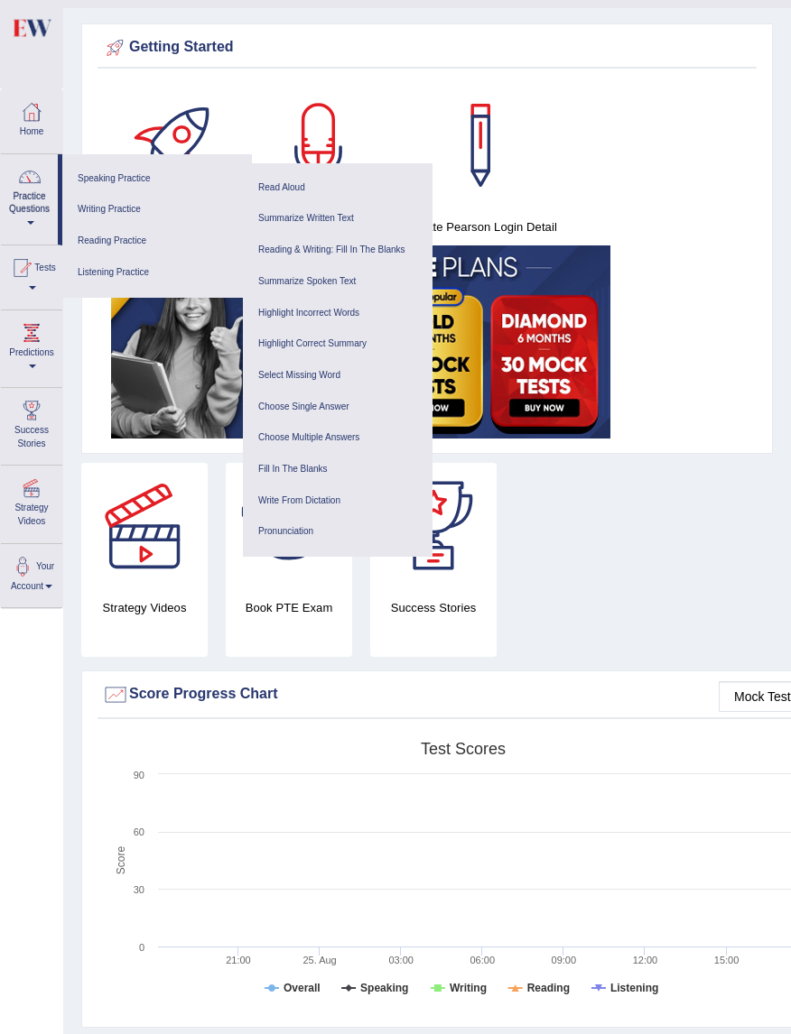
click at [312, 380] on link "Select Missing Word" at bounding box center [337, 376] width 171 height 32
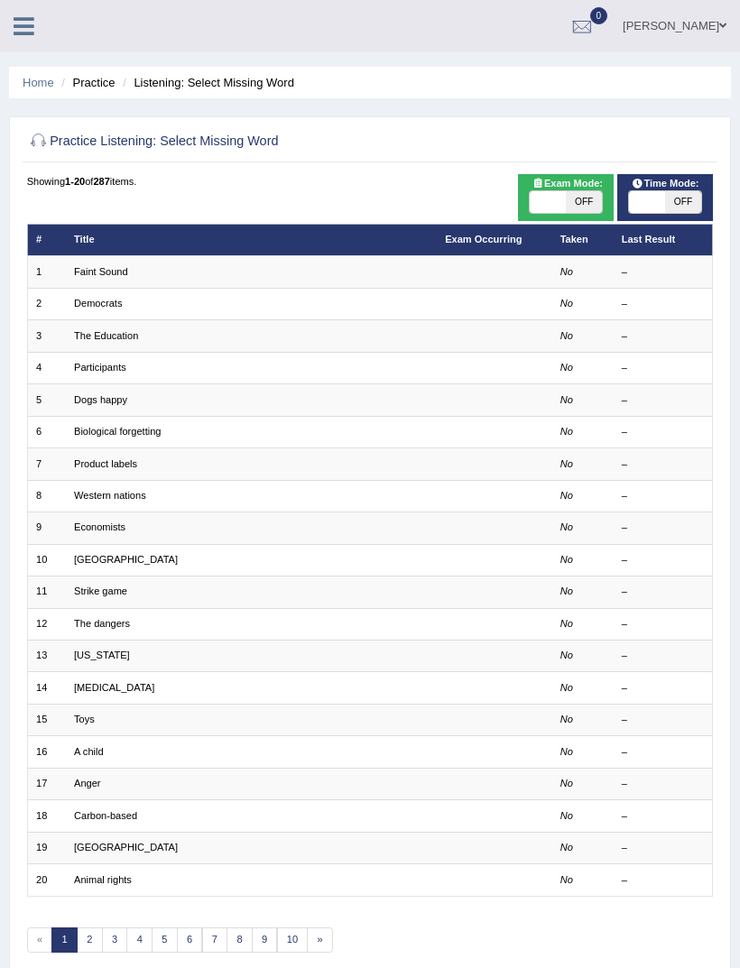
click at [125, 138] on h2 "Practice Listening: Select Missing Word" at bounding box center [240, 141] width 426 height 23
click at [129, 145] on h2 "Practice Listening: Select Missing Word" at bounding box center [240, 141] width 426 height 23
click at [135, 137] on h2 "Practice Listening: Select Missing Word" at bounding box center [240, 141] width 426 height 23
click at [135, 146] on h2 "Practice Listening: Select Missing Word" at bounding box center [240, 141] width 426 height 23
click at [134, 145] on h2 "Practice Listening: Select Missing Word" at bounding box center [240, 141] width 426 height 23
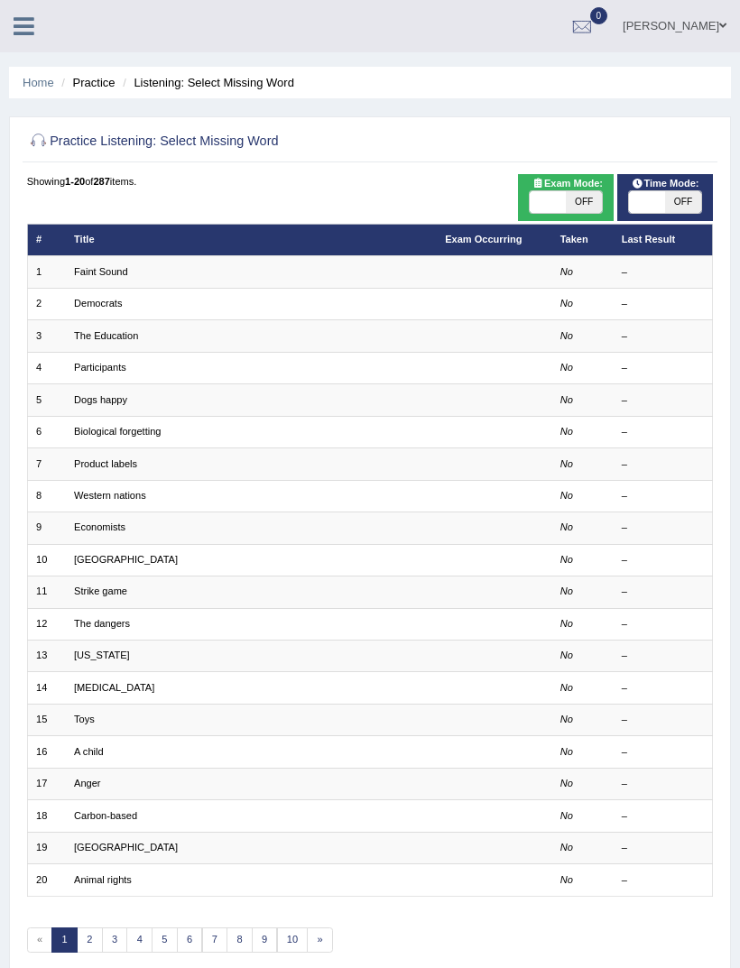
click at [96, 83] on li "Practice" at bounding box center [86, 82] width 58 height 17
click at [88, 94] on ul "Home Practice Listening: Select Missing Word" at bounding box center [370, 83] width 722 height 32
click at [95, 94] on ul "Home Practice Listening: Select Missing Word" at bounding box center [370, 83] width 722 height 32
click at [92, 88] on li "Practice" at bounding box center [86, 82] width 58 height 17
click at [91, 87] on li "Practice" at bounding box center [86, 82] width 58 height 17
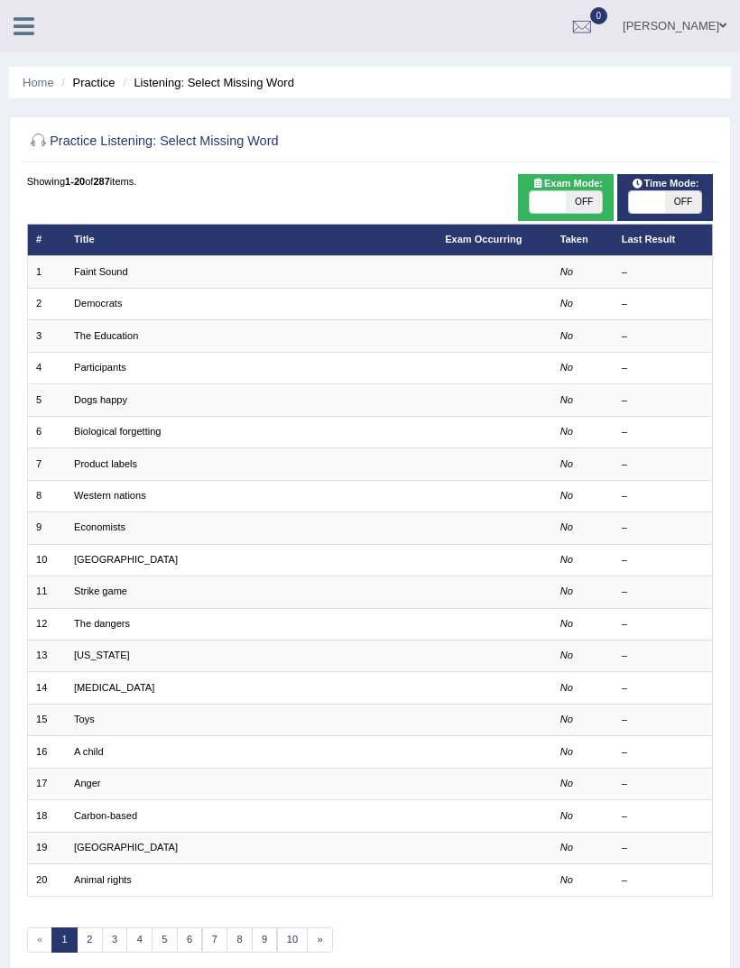
click at [92, 92] on ul "Home Practice Listening: Select Missing Word" at bounding box center [370, 83] width 722 height 32
click at [94, 89] on li "Practice" at bounding box center [86, 82] width 58 height 17
click at [104, 86] on li "Practice" at bounding box center [86, 82] width 58 height 17
click at [88, 80] on li "Practice" at bounding box center [86, 82] width 58 height 17
click at [97, 79] on li "Practice" at bounding box center [86, 82] width 58 height 17
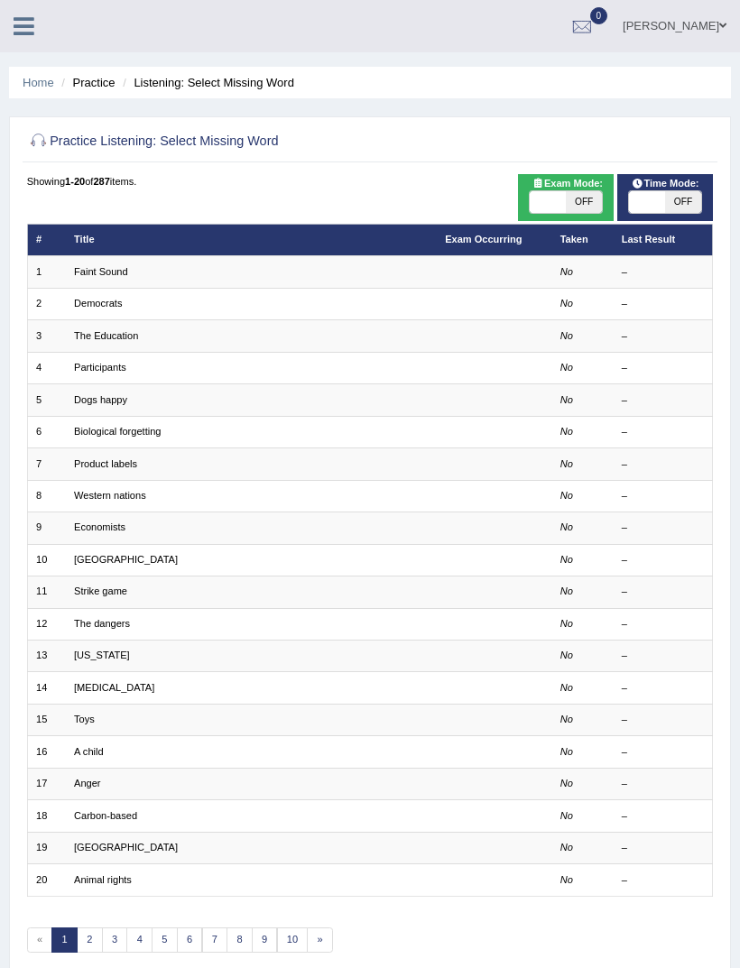
click at [35, 15] on link at bounding box center [24, 24] width 48 height 27
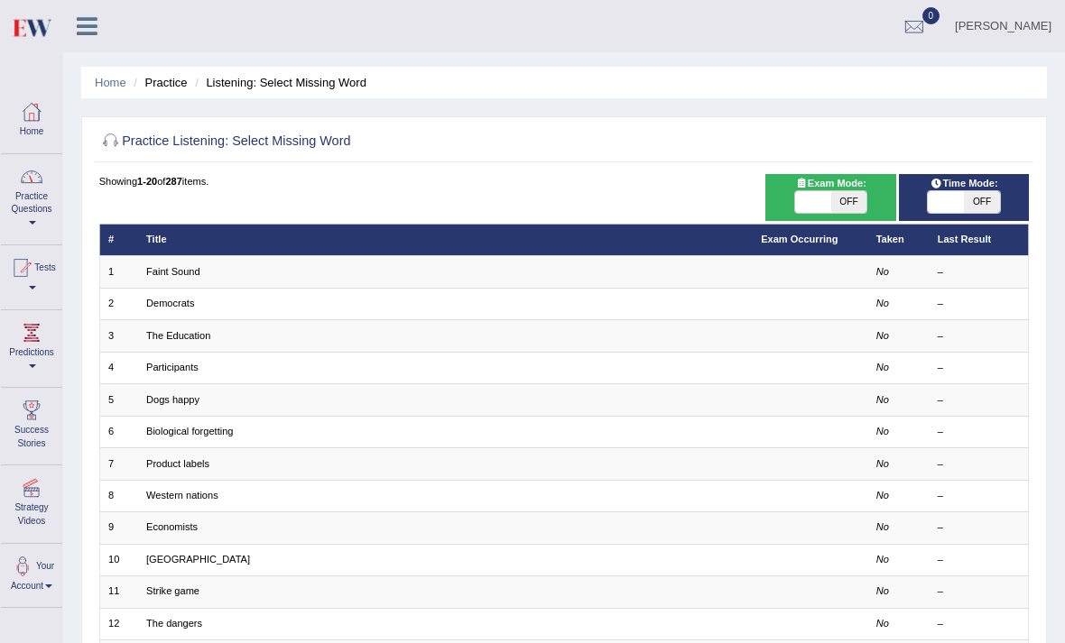
click at [44, 234] on link "Practice Questions" at bounding box center [31, 196] width 61 height 85
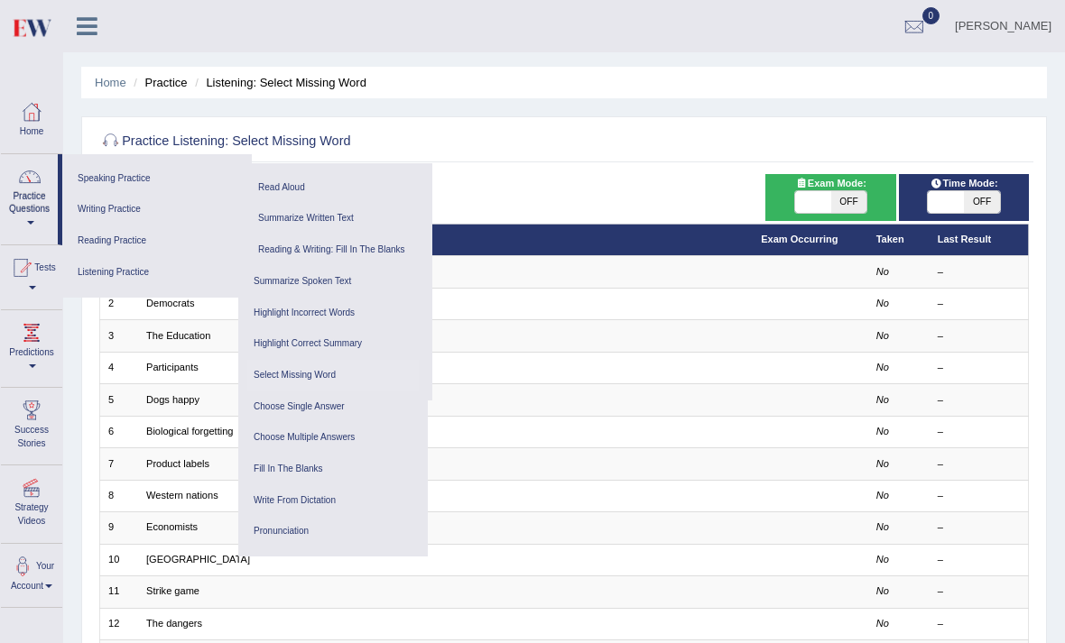
click at [39, 204] on div at bounding box center [532, 321] width 1065 height 643
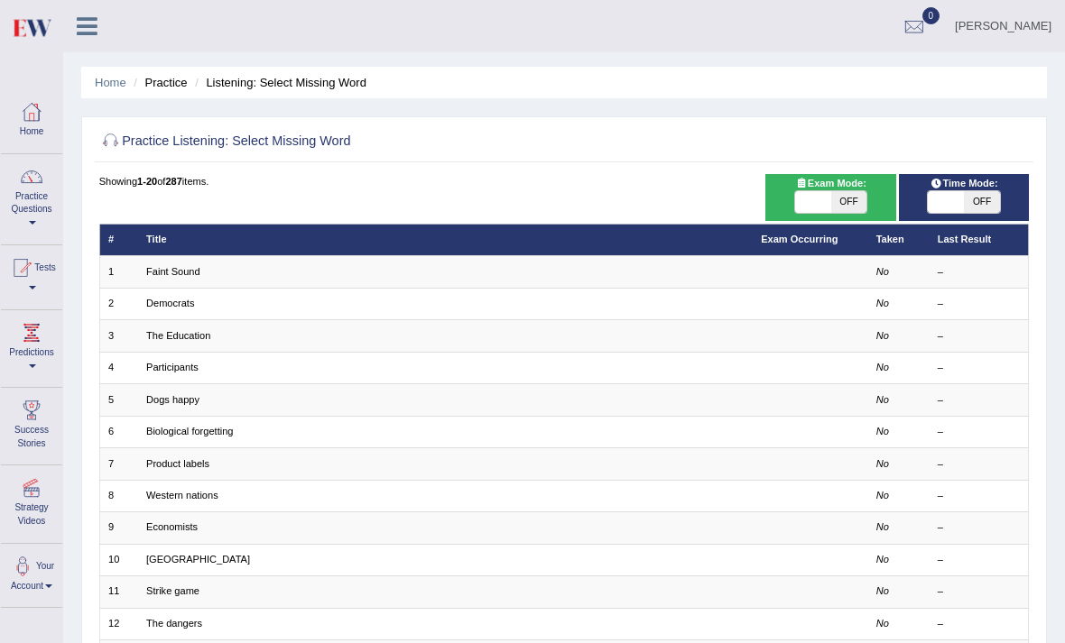
click at [102, 32] on link at bounding box center [87, 24] width 48 height 27
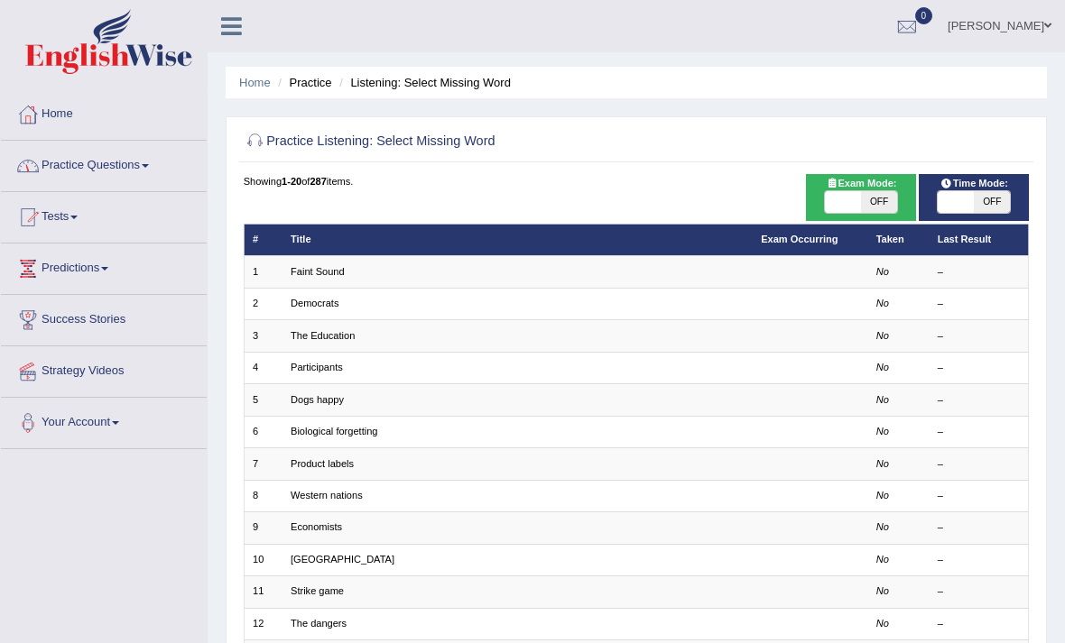
click at [134, 149] on link "Practice Questions" at bounding box center [104, 163] width 206 height 45
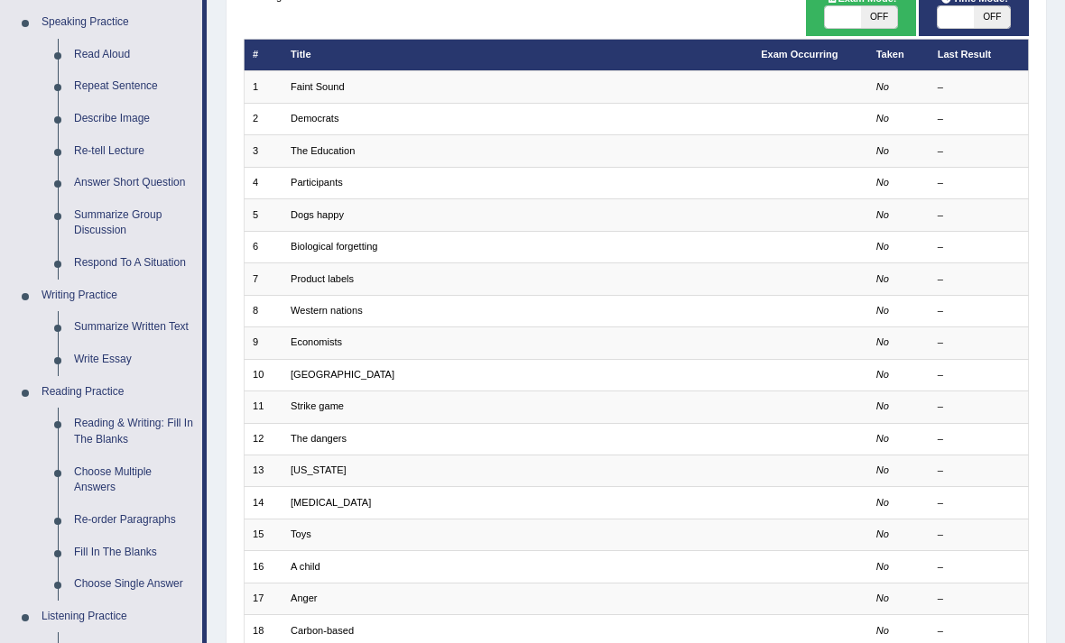
scroll to position [194, 0]
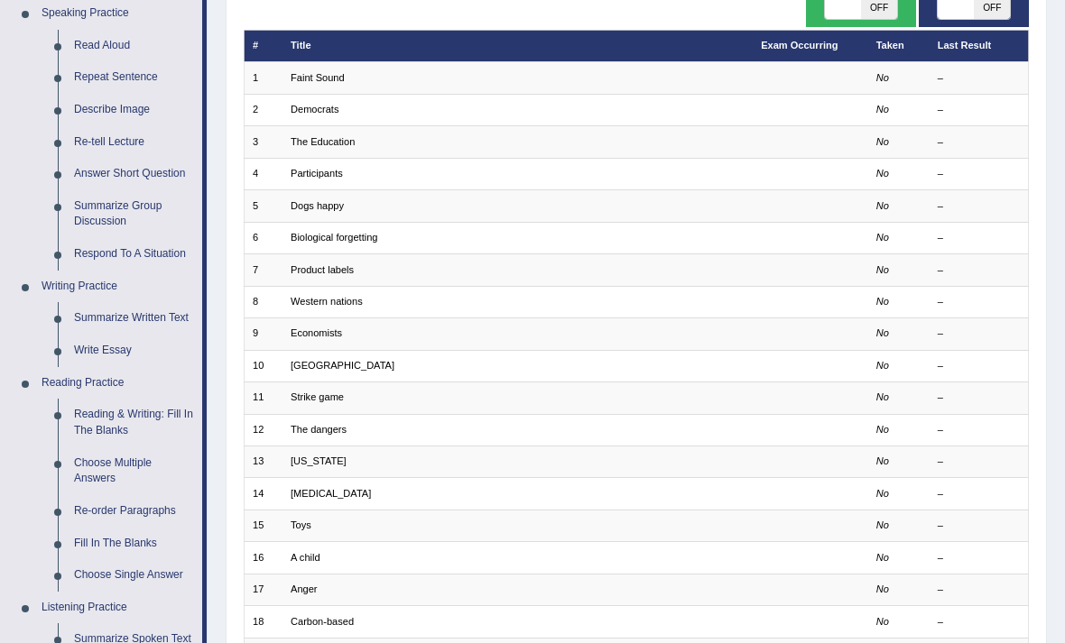
click at [115, 260] on div at bounding box center [532, 321] width 1065 height 643
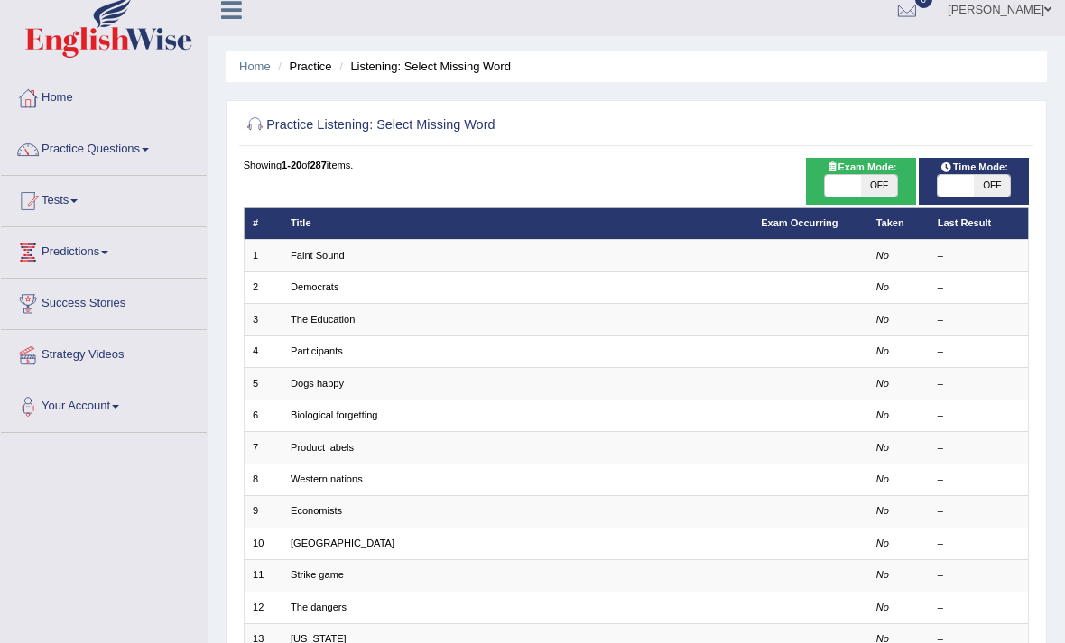
scroll to position [0, 0]
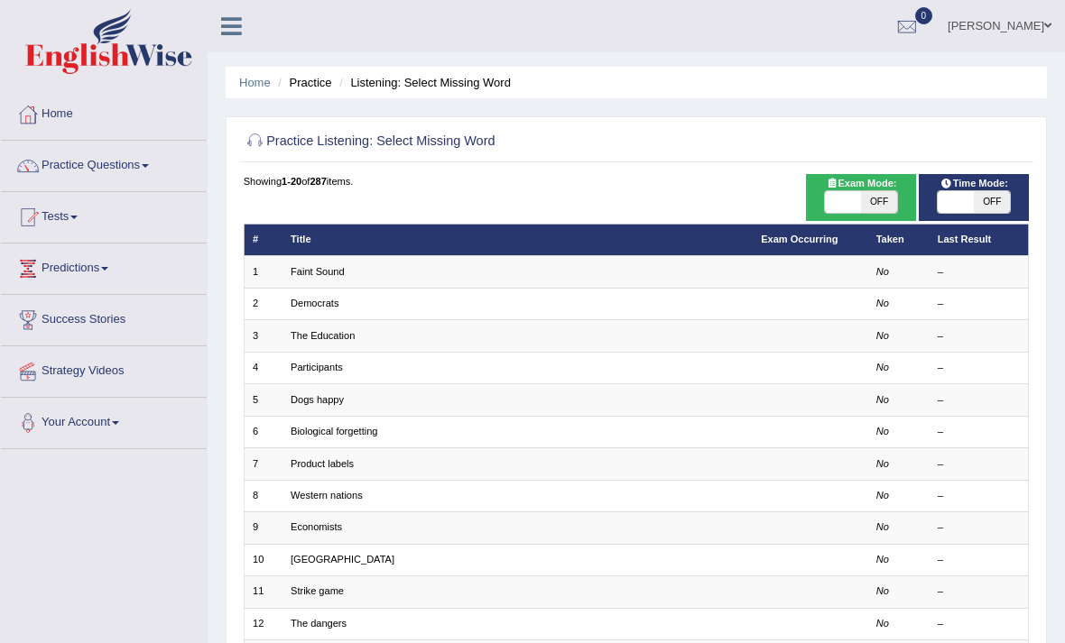
click at [134, 156] on link "Practice Questions" at bounding box center [104, 163] width 206 height 45
